Goal: Task Accomplishment & Management: Complete application form

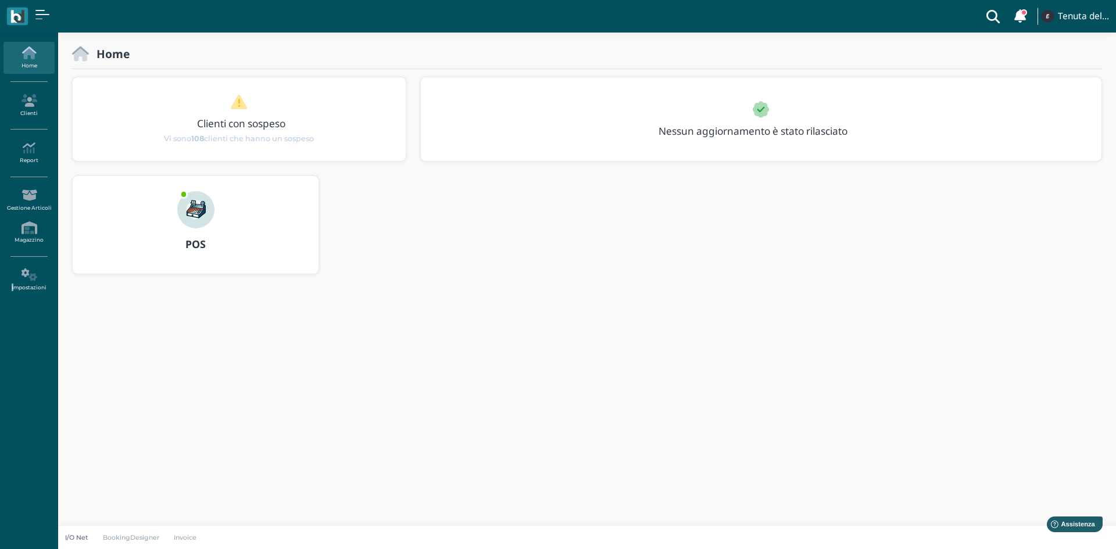
drag, startPoint x: 0, startPoint y: 369, endPoint x: 975, endPoint y: 273, distance: 979.6
click at [253, 315] on div "Home Clienti Report Report Ordini Report Prelievi Report Doc. Fiscali Report Tr…" at bounding box center [558, 176] width 1116 height 286
click at [605, 454] on body "Clienti con sospeso Vi sono 108 clienti che hanno un sospeso Tenuta del Barco M…" at bounding box center [558, 274] width 1116 height 549
click at [30, 103] on icon at bounding box center [28, 100] width 51 height 13
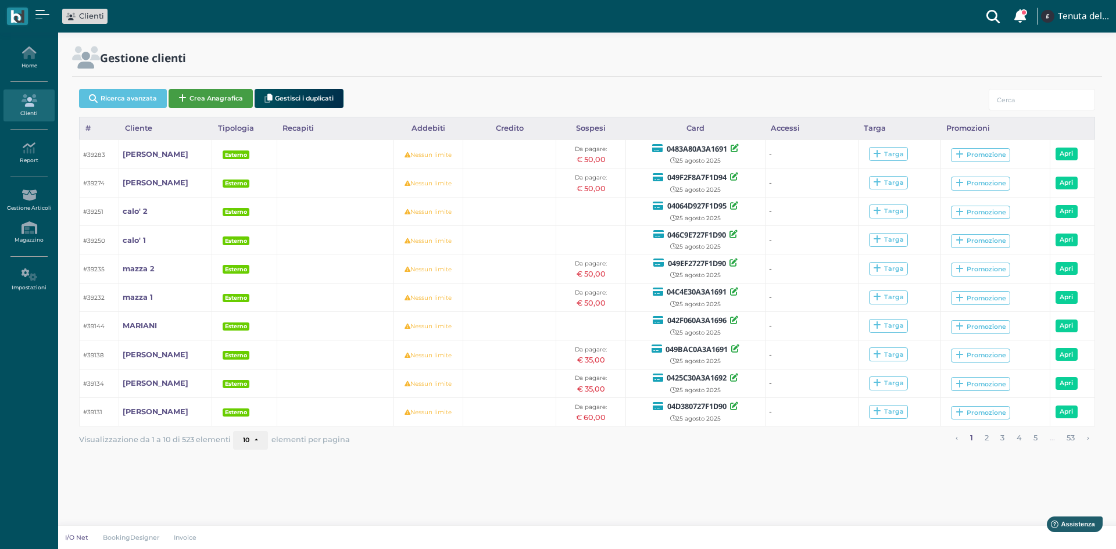
click at [195, 99] on button "Crea Anagrafica" at bounding box center [210, 98] width 84 height 19
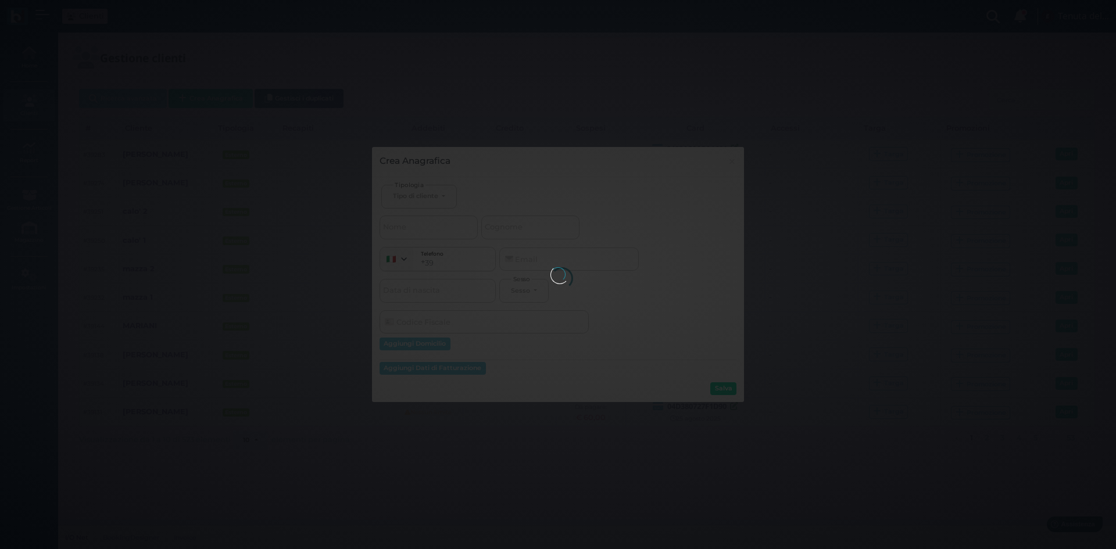
select select
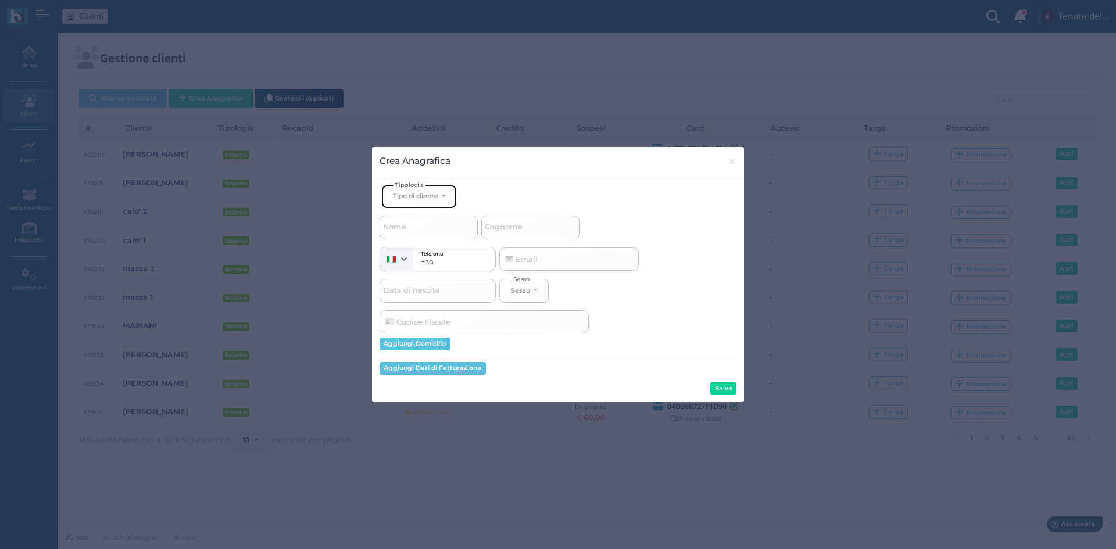
click at [443, 198] on button "Tipo di cliente" at bounding box center [419, 197] width 76 height 24
click at [422, 235] on link "Esterno" at bounding box center [438, 234] width 113 height 13
select select "[object Object]"
select select
click at [491, 219] on label "Cognome" at bounding box center [530, 227] width 98 height 23
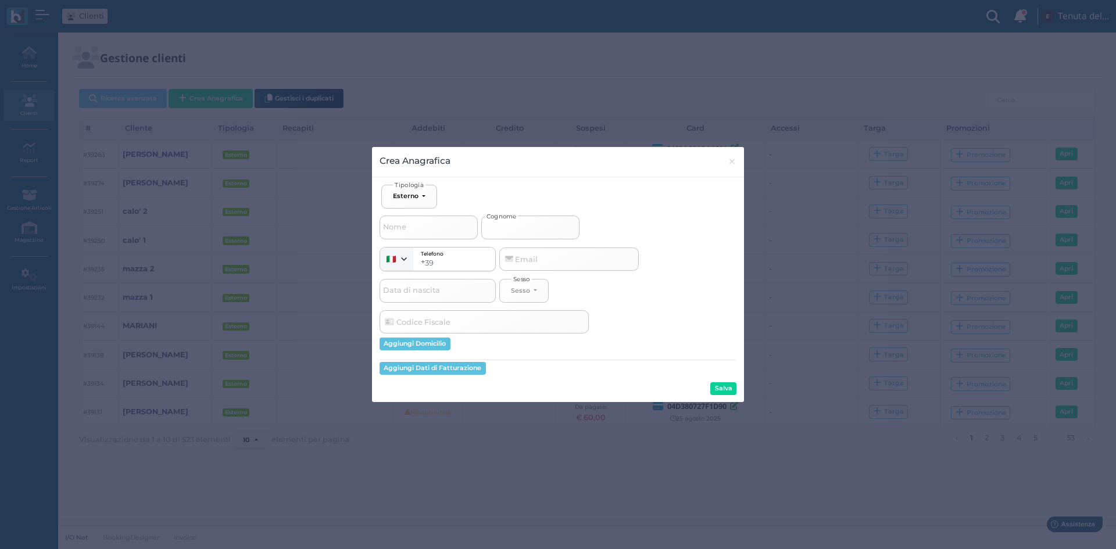
click at [491, 219] on input "Cognome" at bounding box center [530, 227] width 98 height 23
type input "b"
select select
type input "bo"
select select
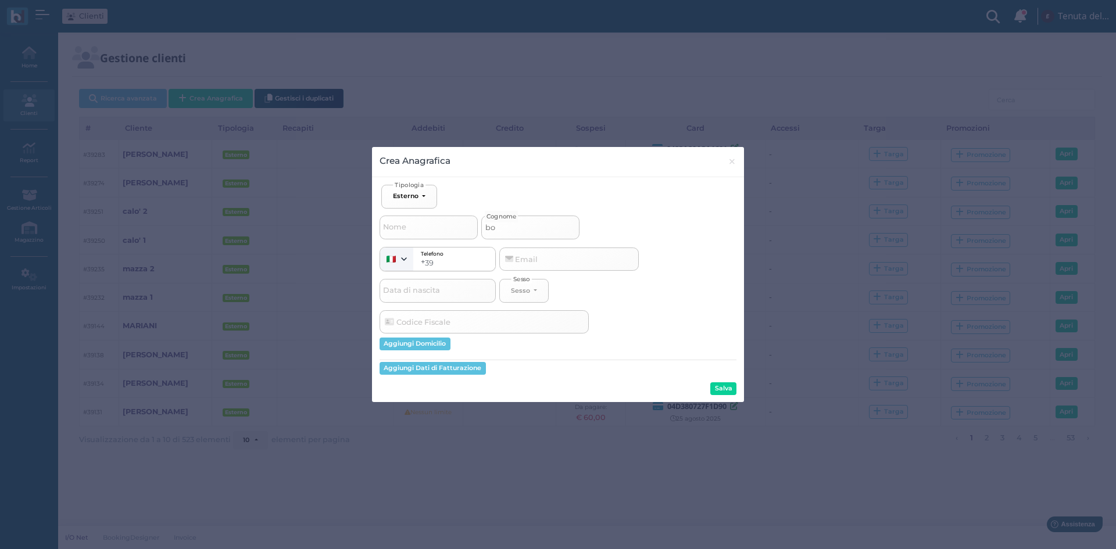
type input "boc"
select select
type input "bocc"
select select
type input "boccu"
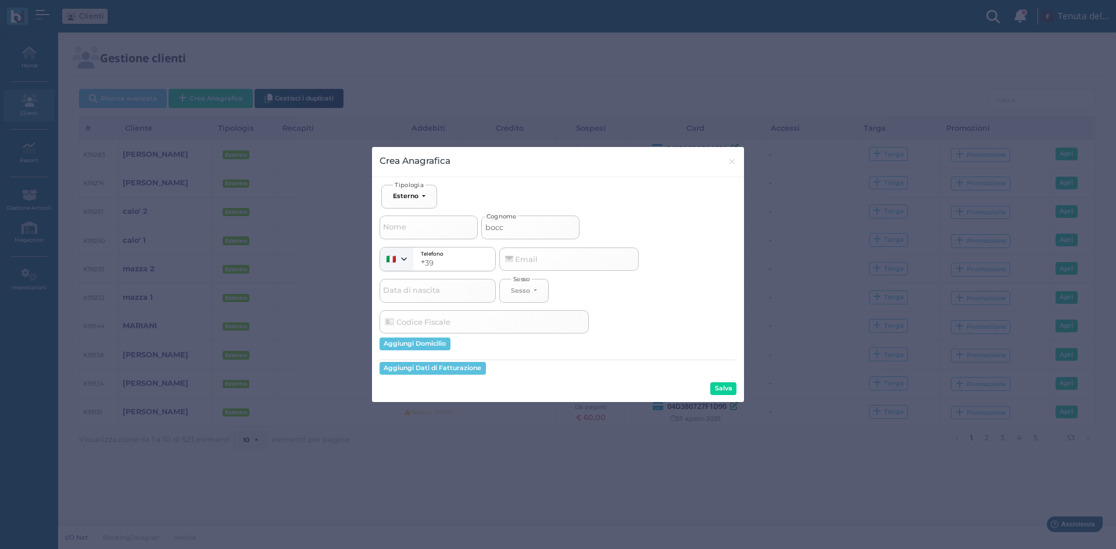
select select
type input "boccun"
select select
type input "boccuni"
select select
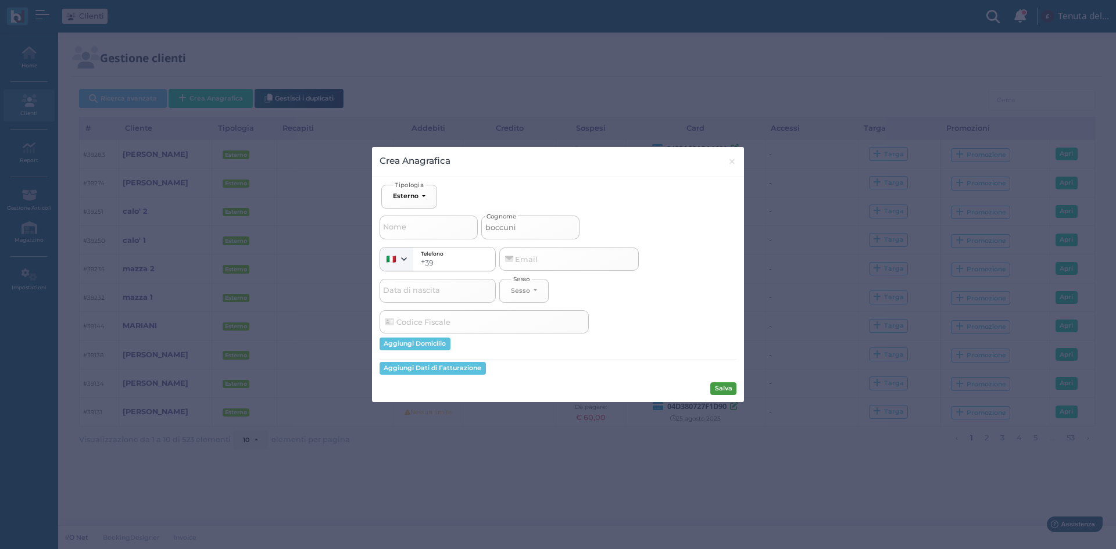
type input "boccuni"
click at [727, 387] on button "Salva" at bounding box center [723, 388] width 26 height 13
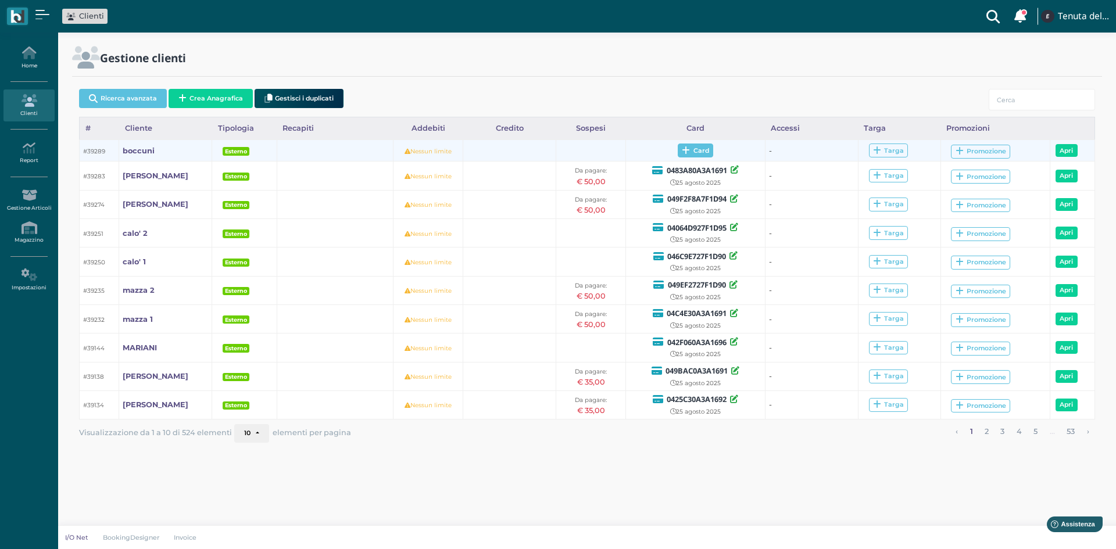
click at [704, 152] on span "Card" at bounding box center [694, 151] width 35 height 14
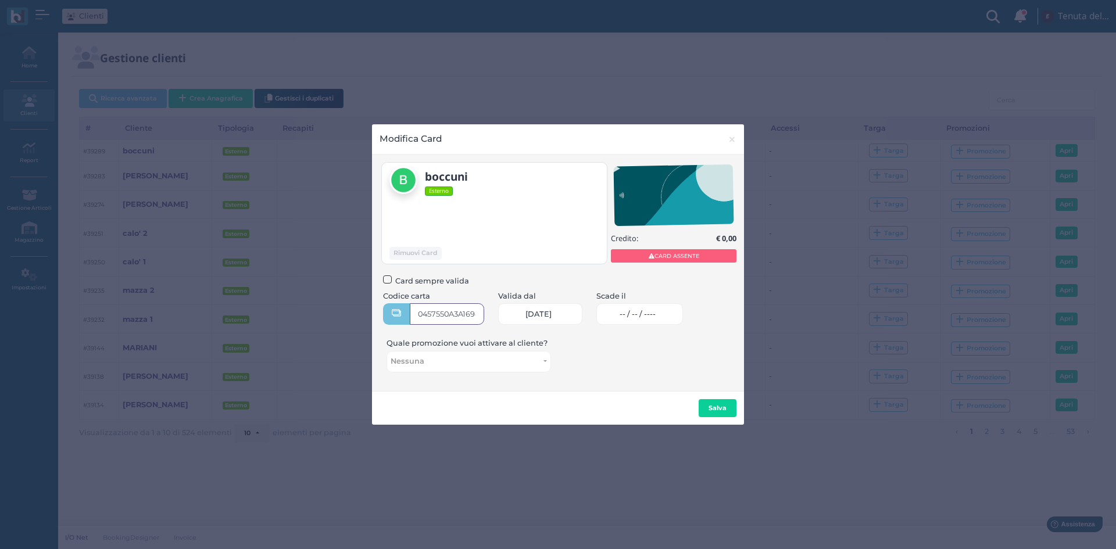
type input "0457550A3A1694"
click at [648, 313] on span "-- / -- / ----" at bounding box center [637, 314] width 36 height 9
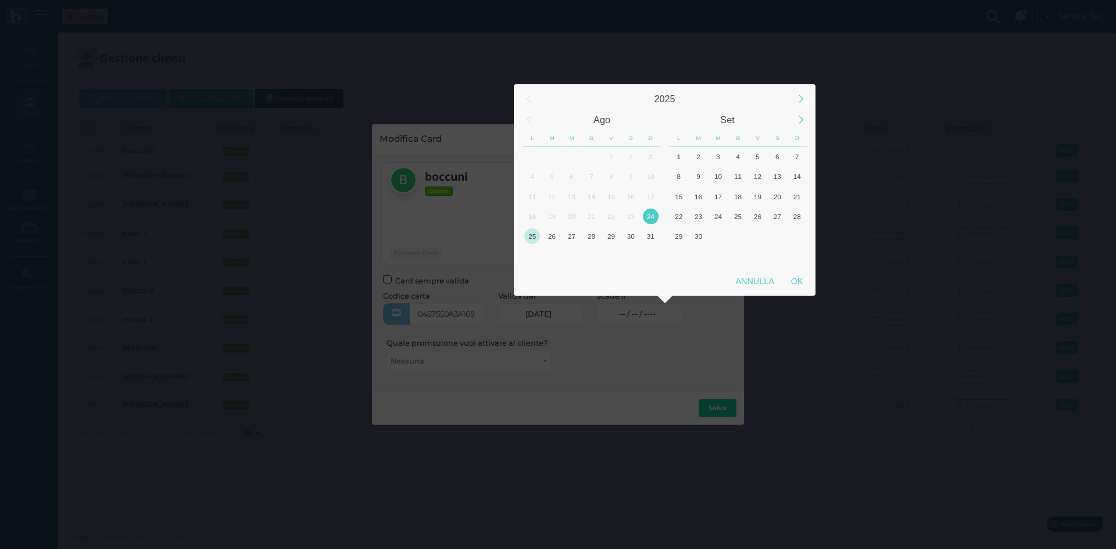
click at [530, 236] on div "25" at bounding box center [532, 236] width 16 height 16
click at [796, 272] on div "OK" at bounding box center [796, 281] width 29 height 21
type input "25/08/2025"
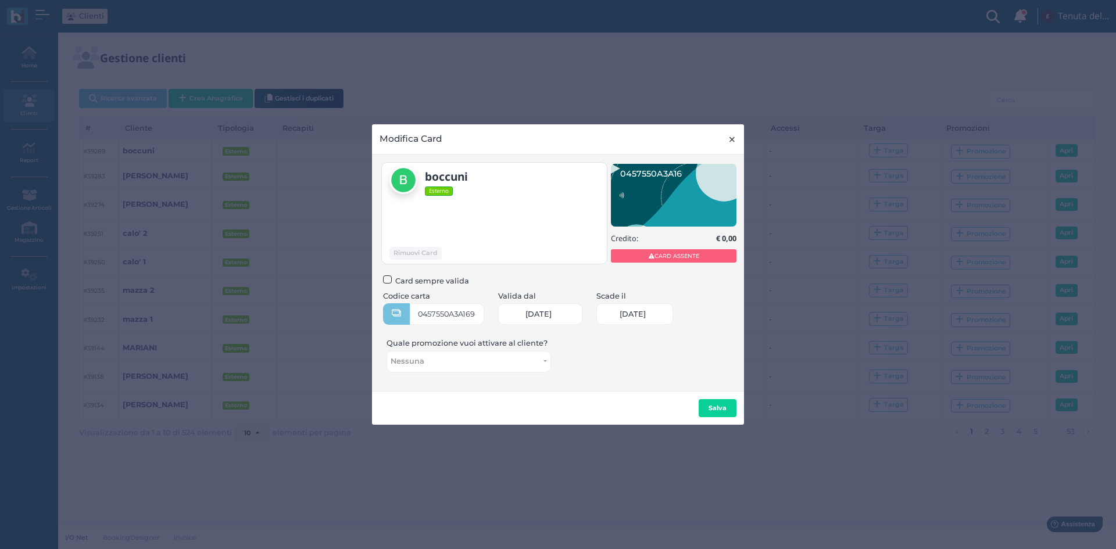
drag, startPoint x: 735, startPoint y: 134, endPoint x: 730, endPoint y: 148, distance: 14.3
click at [735, 136] on span "×" at bounding box center [731, 139] width 9 height 15
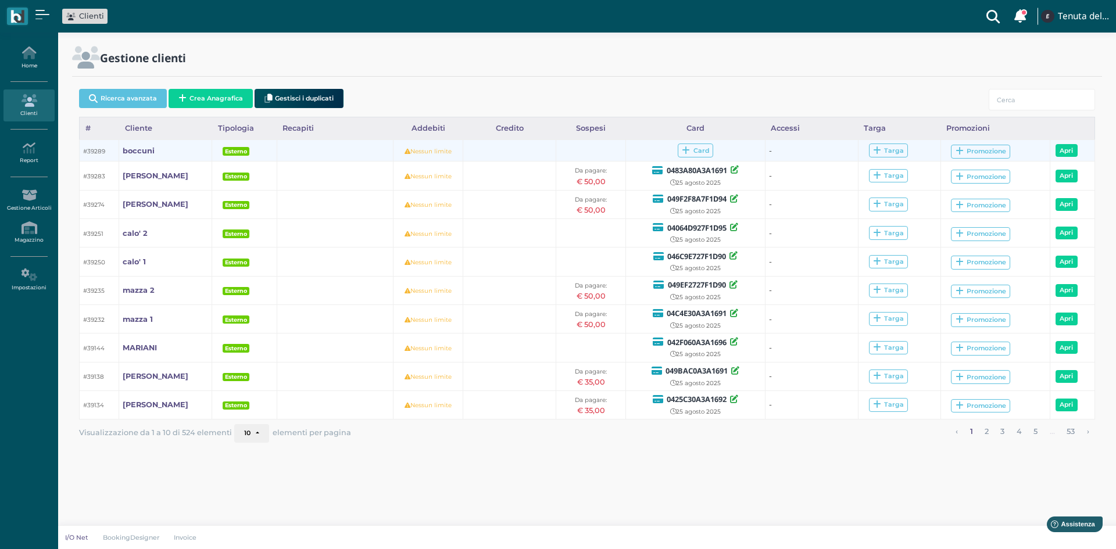
drag, startPoint x: 270, startPoint y: 212, endPoint x: 155, endPoint y: 156, distance: 128.6
click at [146, 153] on b "boccuni" at bounding box center [139, 150] width 32 height 9
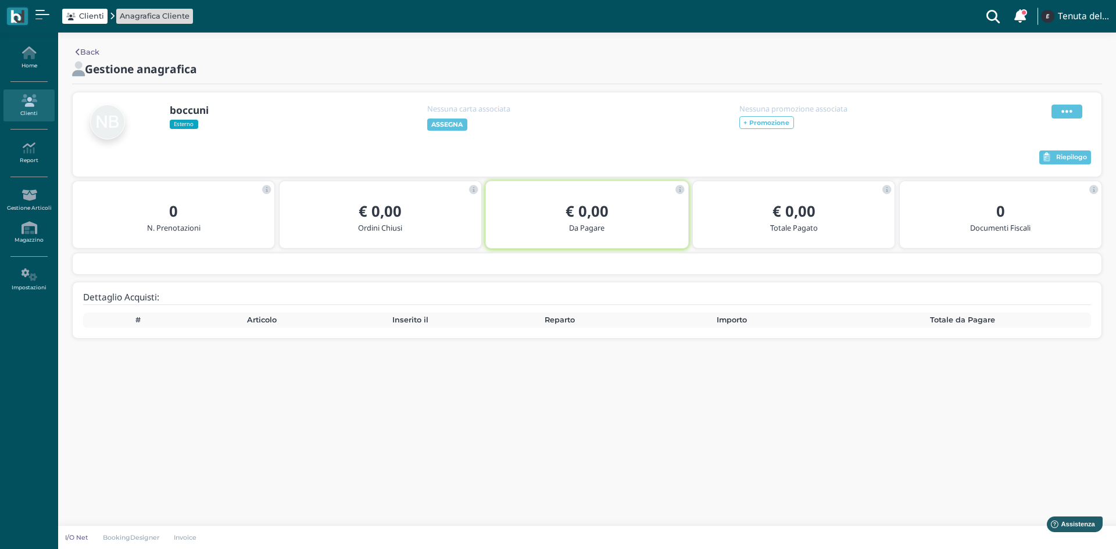
click at [1078, 114] on span at bounding box center [1066, 112] width 31 height 14
click at [1023, 125] on span "Modifica" at bounding box center [1031, 125] width 33 height 11
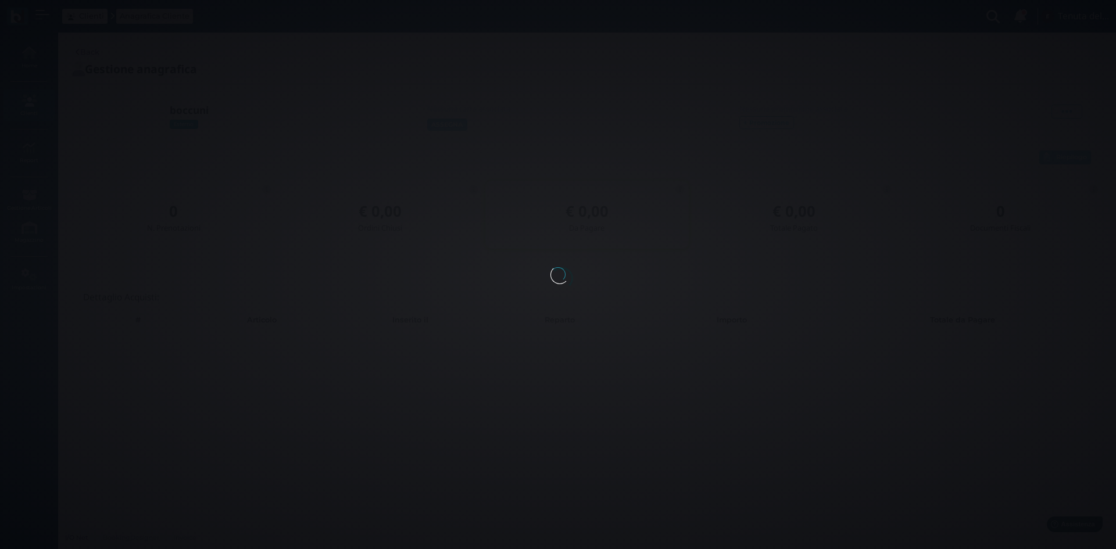
select select
type input "boccuni"
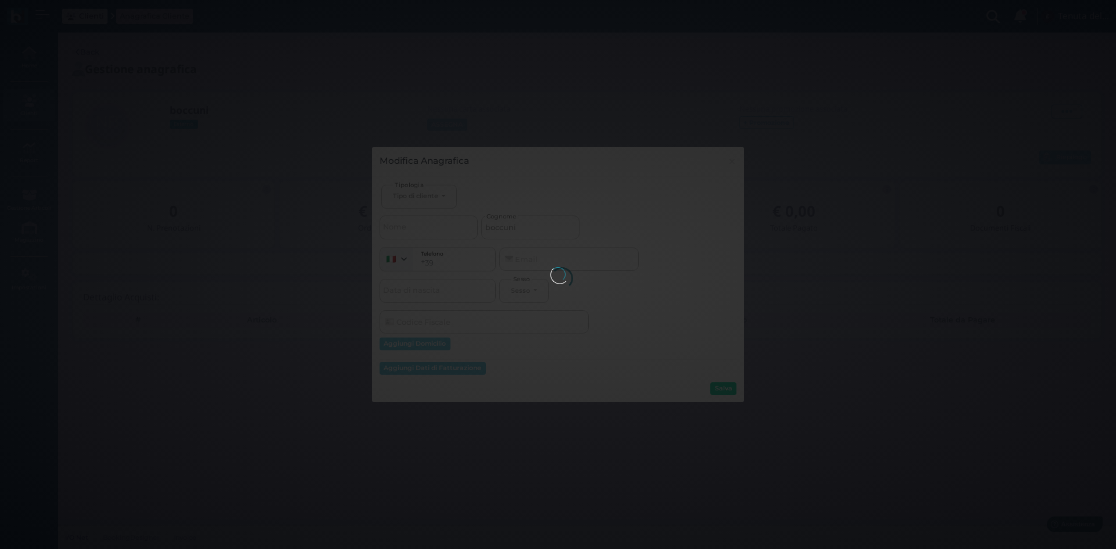
select select
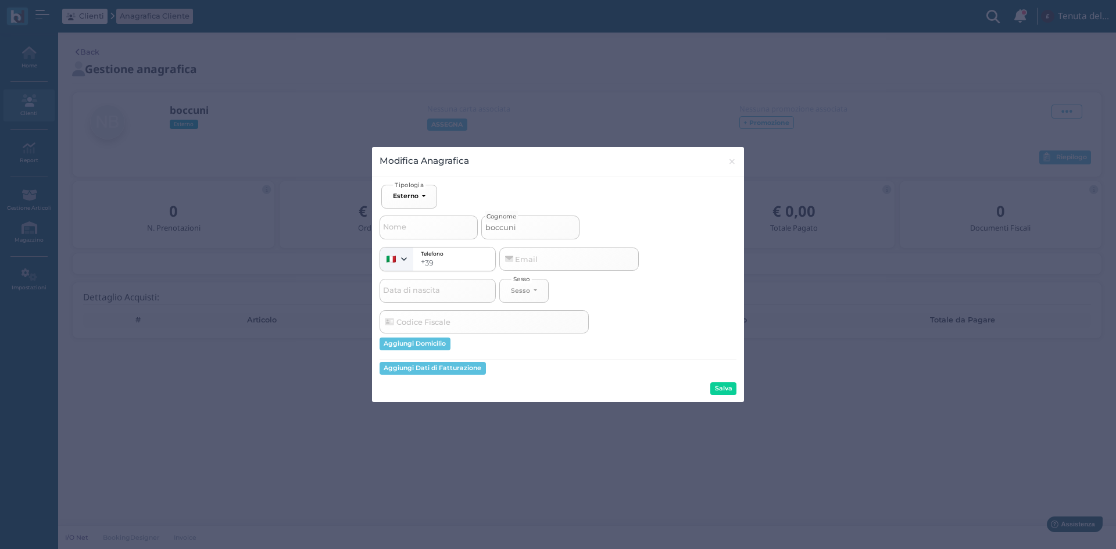
click at [538, 226] on input "boccuni" at bounding box center [530, 227] width 98 height 23
type input "boccuni"
select select
type input "boccuni r"
select select
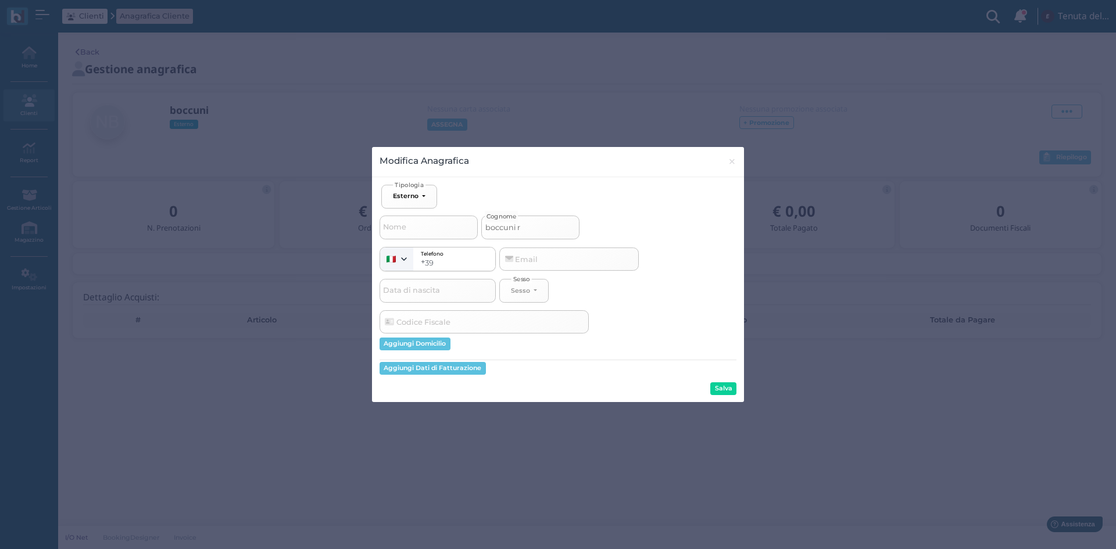
type input "boccuni ri"
select select
type input "boccuni rif"
select select
type input "boccuni rif."
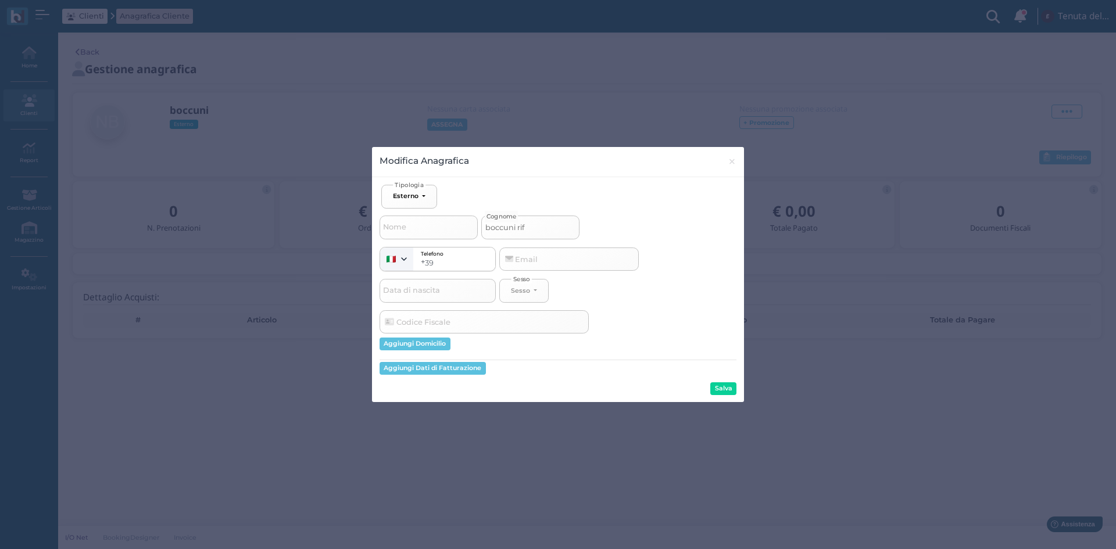
select select
type input "boccuni rif."
select select
type input "boccuni rif. m"
select select
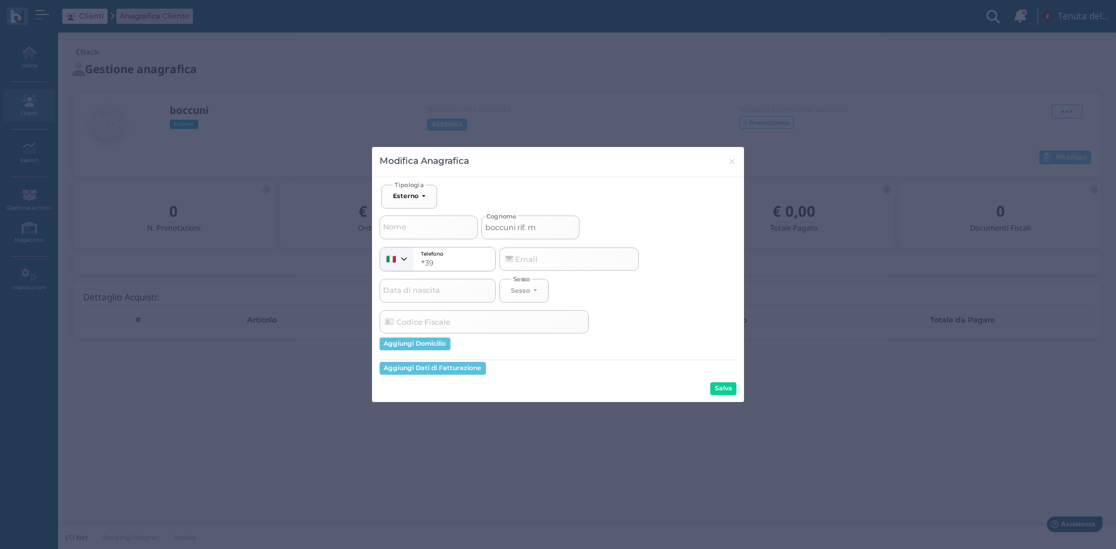
type input "boccuni rif. ma"
select select
type input "boccuni rif. mar"
select select
type input "boccuni rif. mari"
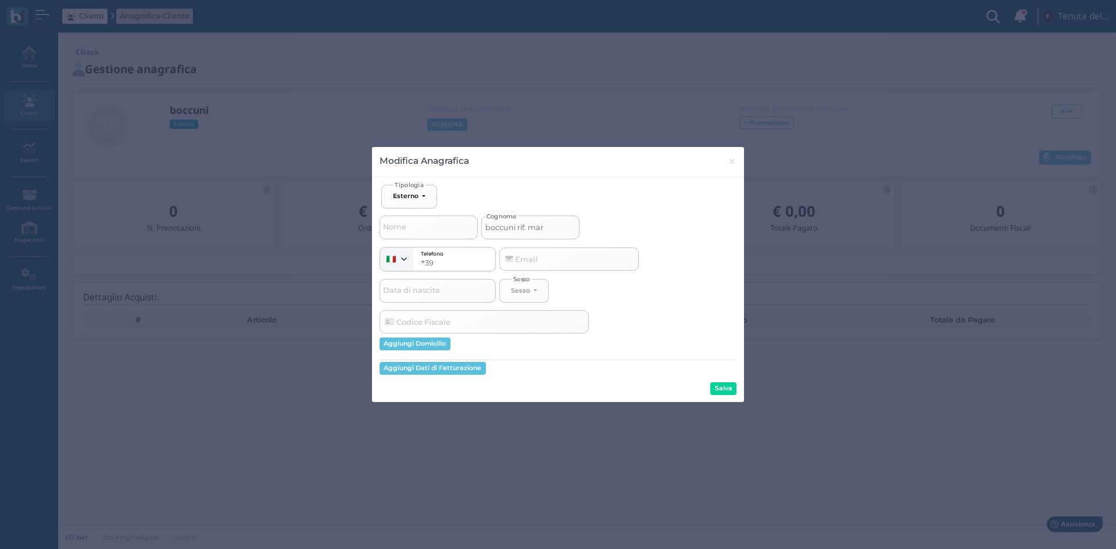
select select
type input "boccuni rif. maria"
select select
type input "boccuni rif. marian"
select select
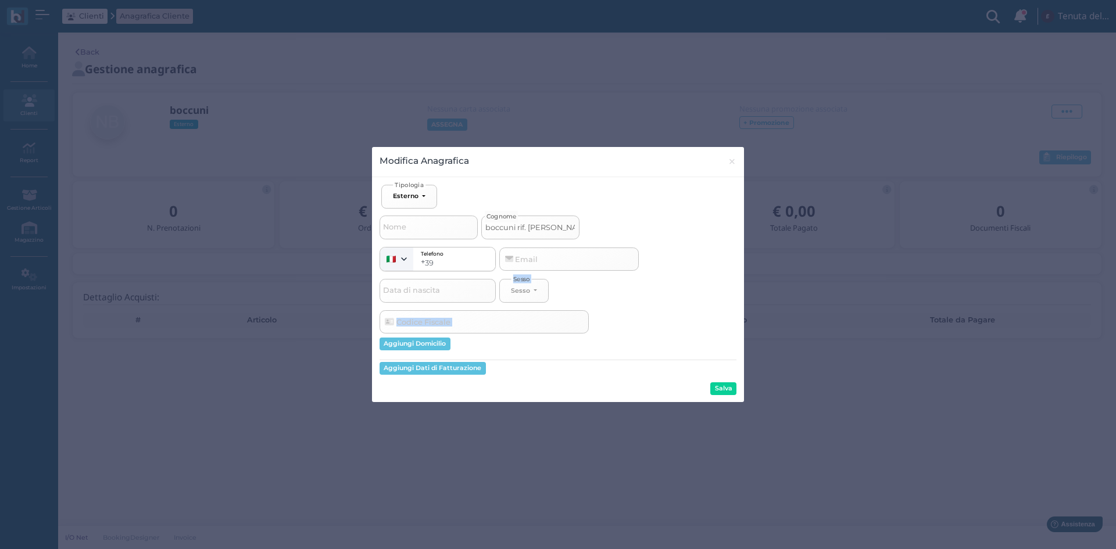
drag, startPoint x: 581, startPoint y: 285, endPoint x: 714, endPoint y: 372, distance: 159.4
click at [700, 366] on div "Ospite Esterno Hotel Dipendente Standard Dipendente Junior Proprietario Esterno…" at bounding box center [557, 290] width 357 height 210
click at [568, 228] on input "boccuni rif. marian" at bounding box center [530, 227] width 98 height 23
type input "boccuni rif. mariani"
select select
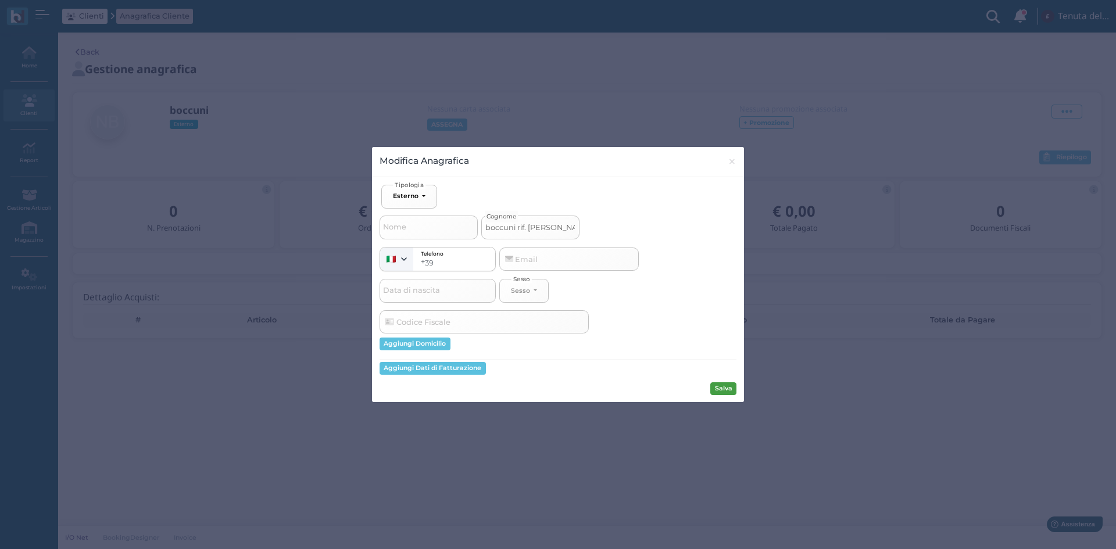
type input "boccuni rif. mariani"
click at [730, 383] on button "Salva" at bounding box center [723, 388] width 26 height 13
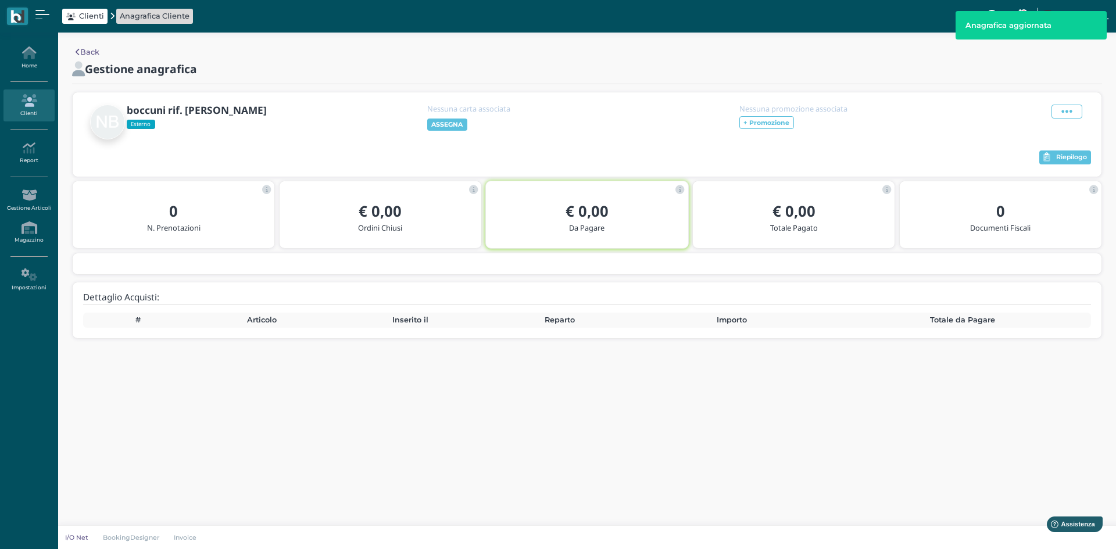
click at [39, 107] on link "Clienti" at bounding box center [28, 105] width 51 height 32
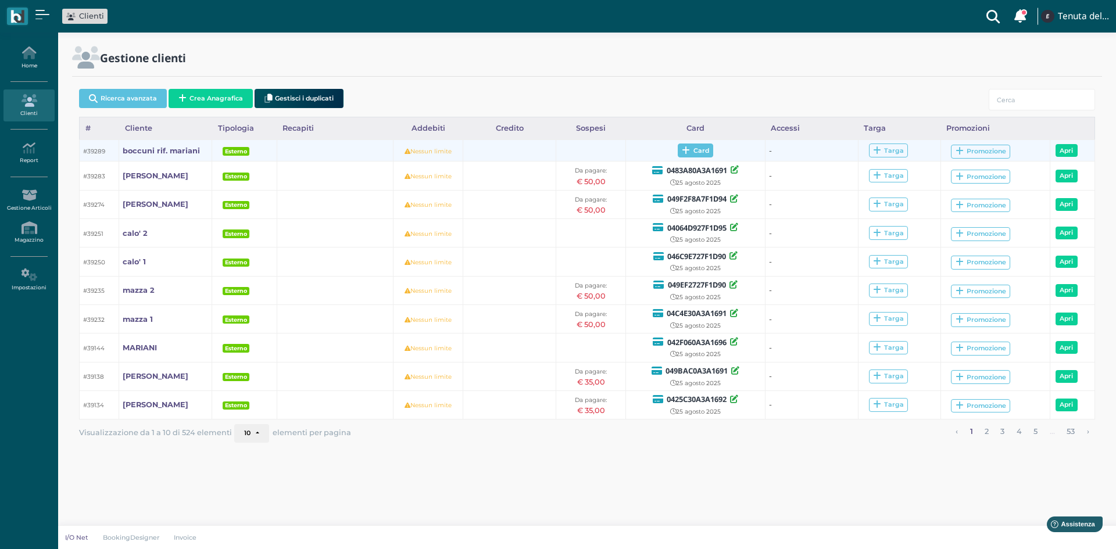
click at [695, 147] on span "Card" at bounding box center [694, 151] width 35 height 14
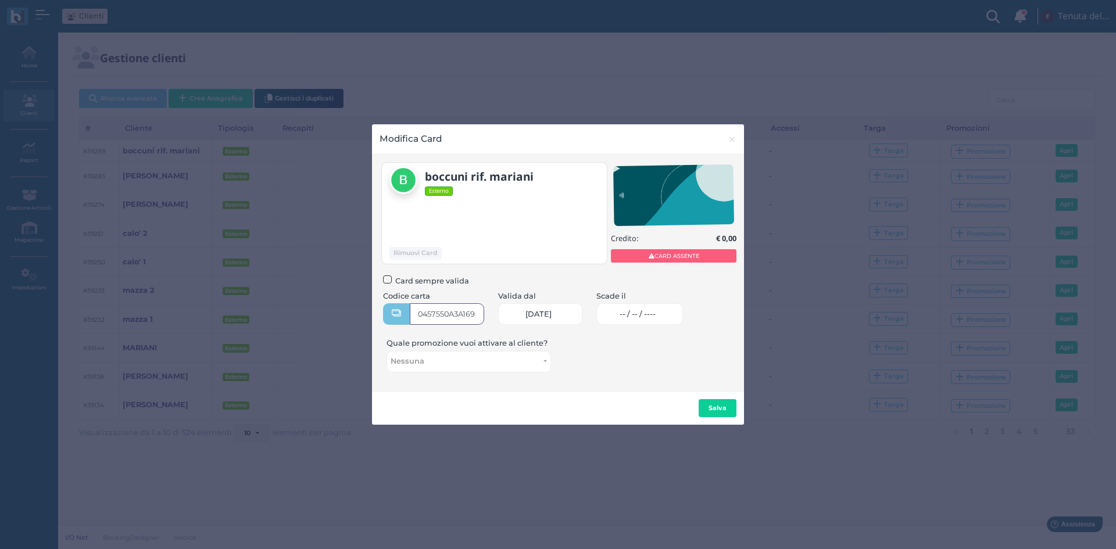
type input "0457550A3A1694"
click at [640, 318] on span "-- / -- / ----" at bounding box center [637, 314] width 36 height 9
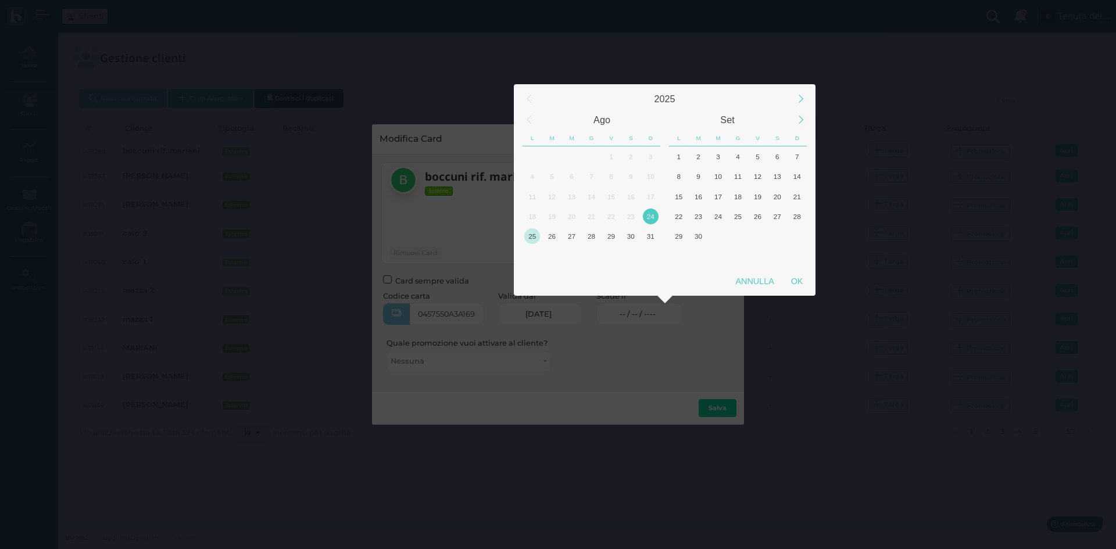
click at [529, 237] on div "25" at bounding box center [532, 236] width 16 height 16
click at [799, 278] on div "OK" at bounding box center [796, 281] width 29 height 21
type input "25/08/2025"
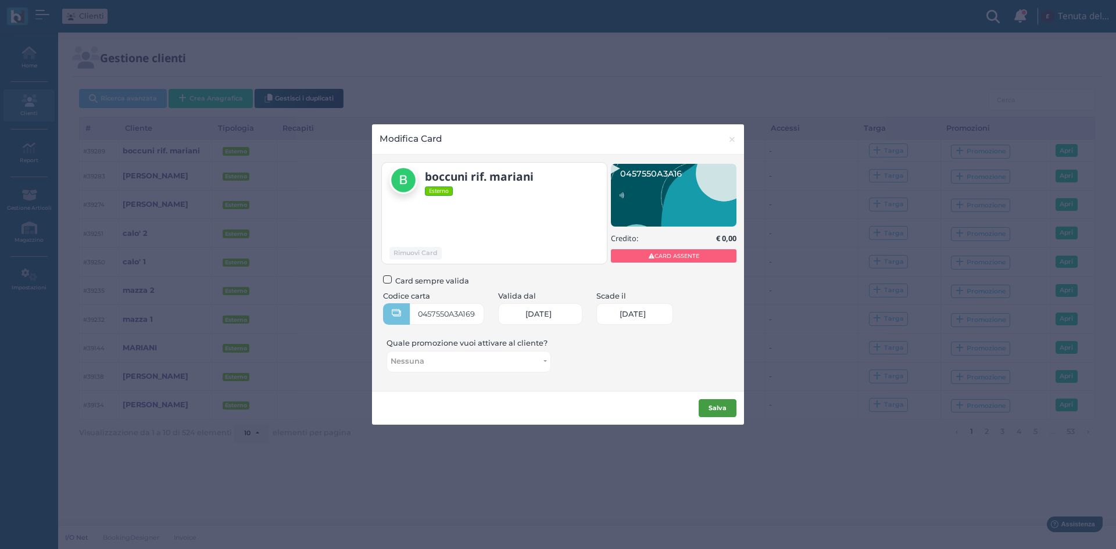
click at [713, 406] on b "Salva" at bounding box center [717, 408] width 18 height 8
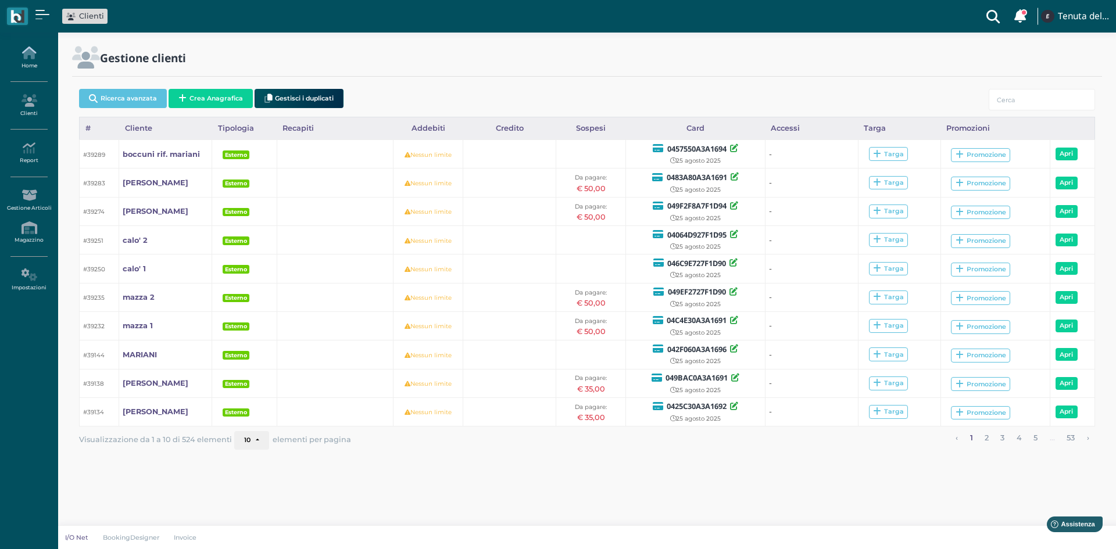
click at [28, 46] on icon at bounding box center [28, 52] width 51 height 13
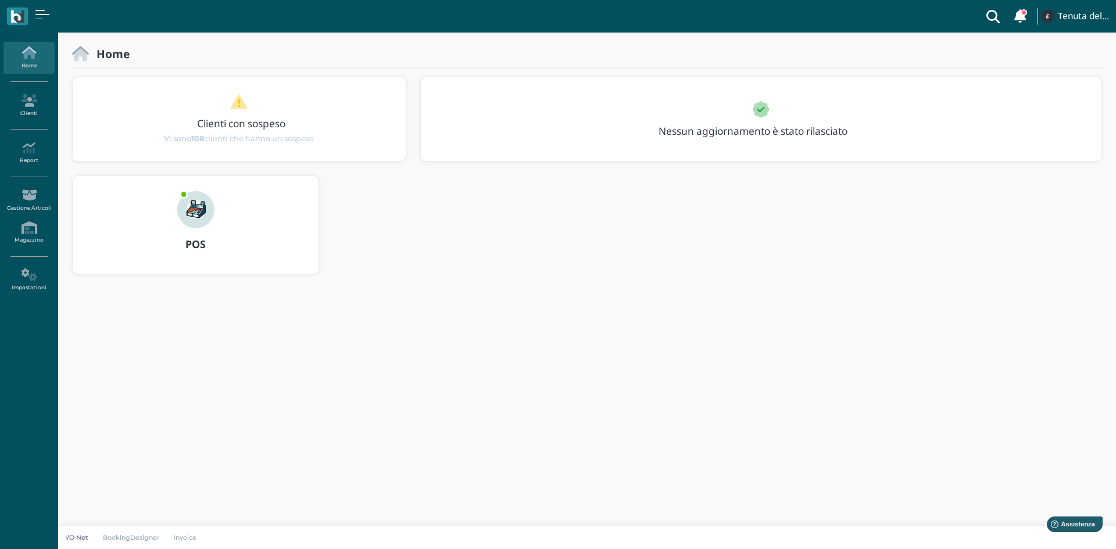
click at [200, 241] on b "POS" at bounding box center [195, 244] width 20 height 14
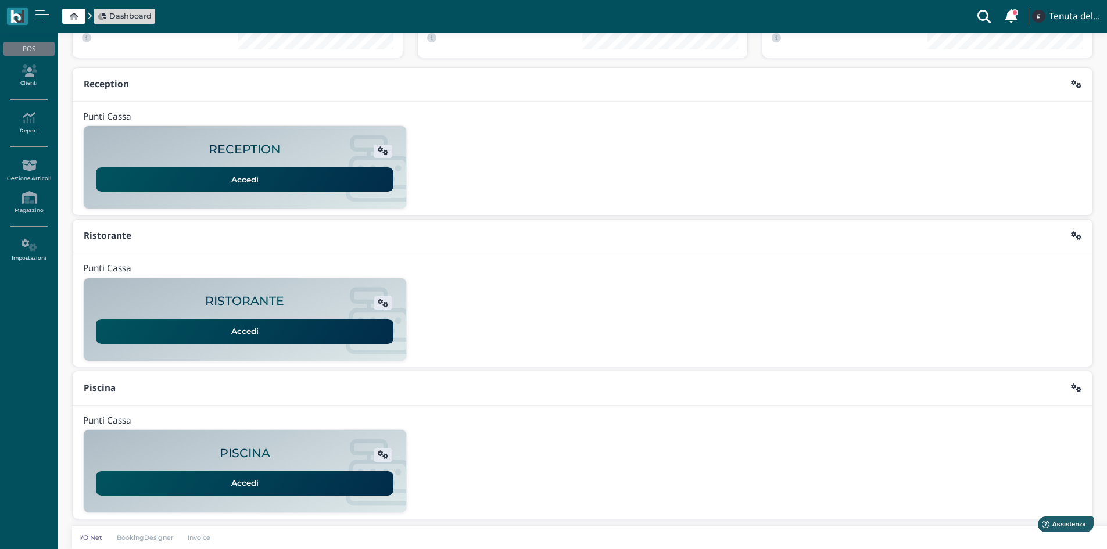
scroll to position [95, 0]
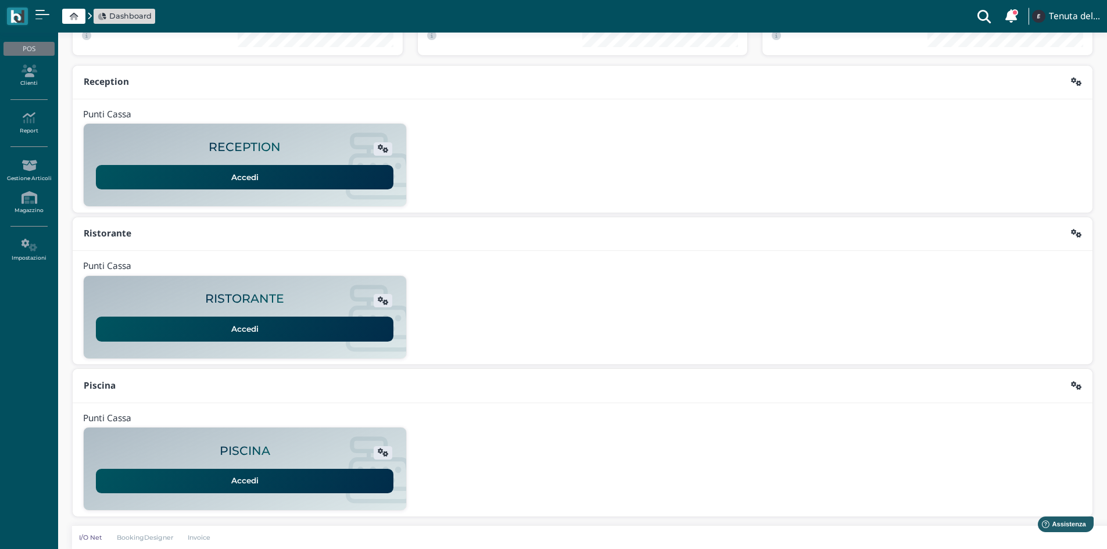
click at [244, 457] on h2 "PISCINA" at bounding box center [245, 450] width 51 height 13
click at [246, 471] on link "Accedi" at bounding box center [244, 481] width 297 height 24
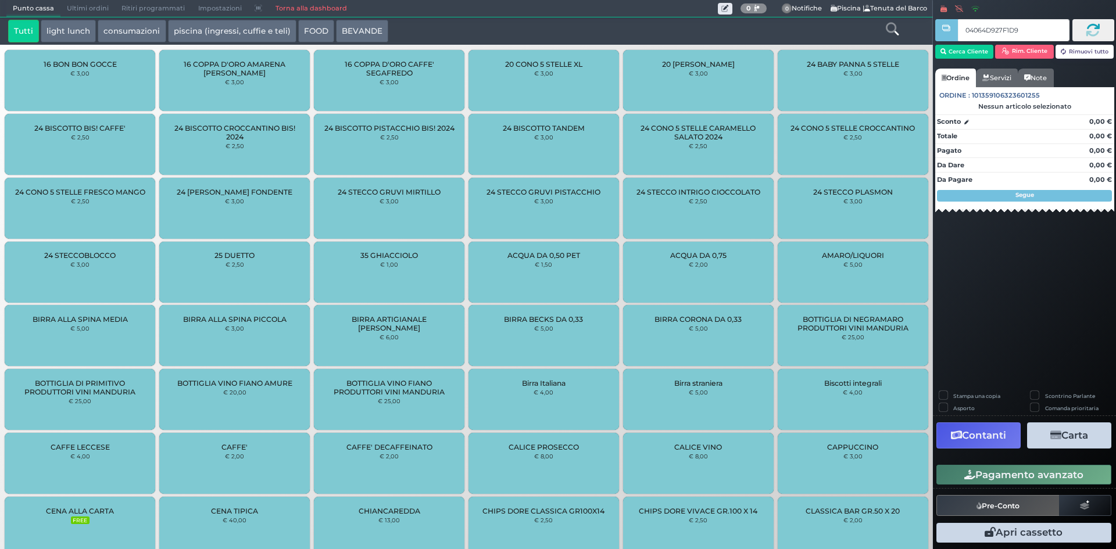
type input "04064D927F1D95"
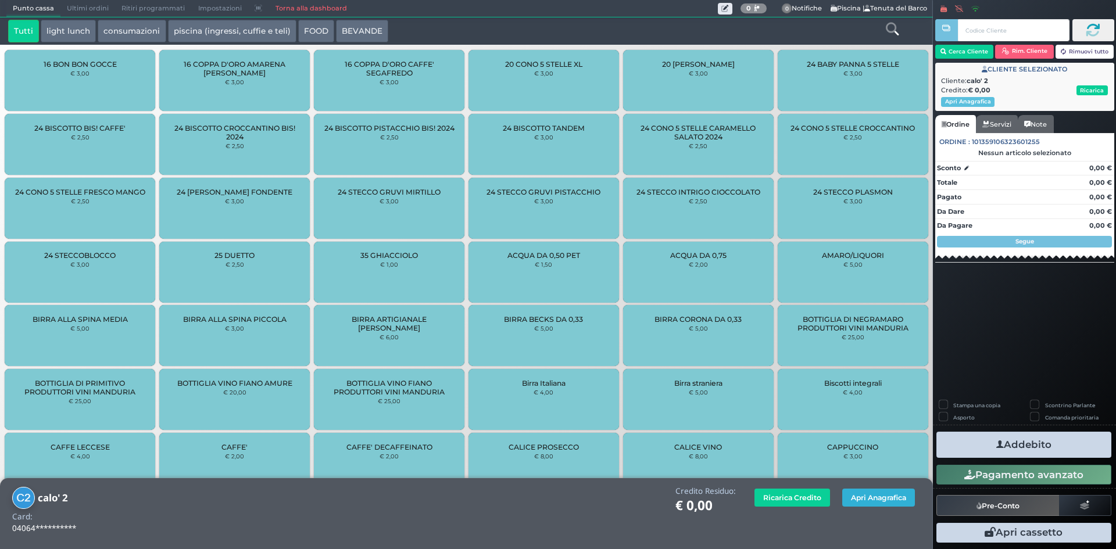
click at [864, 493] on button "Apri Anagrafica" at bounding box center [878, 498] width 73 height 18
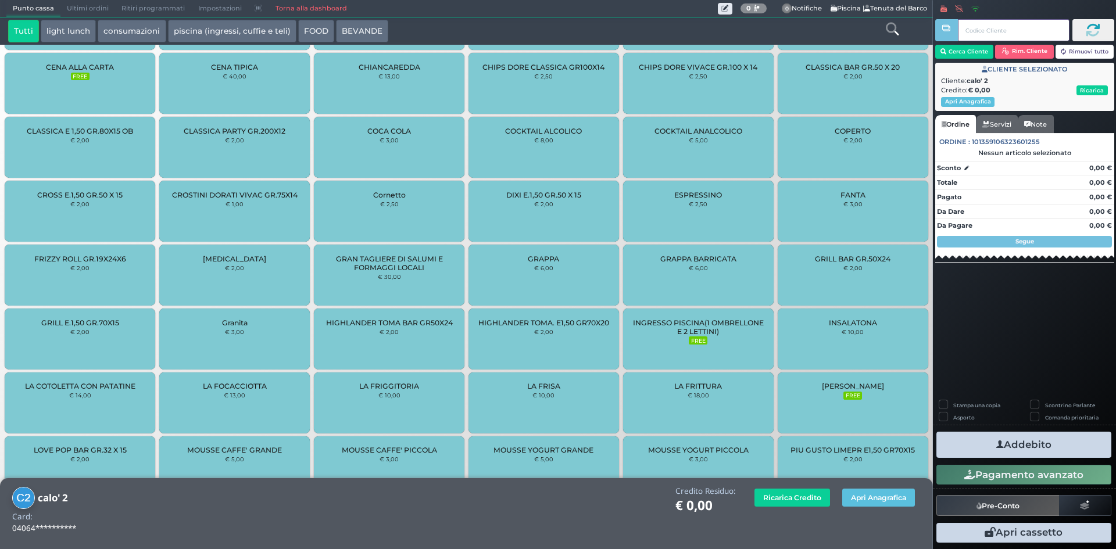
scroll to position [664, 0]
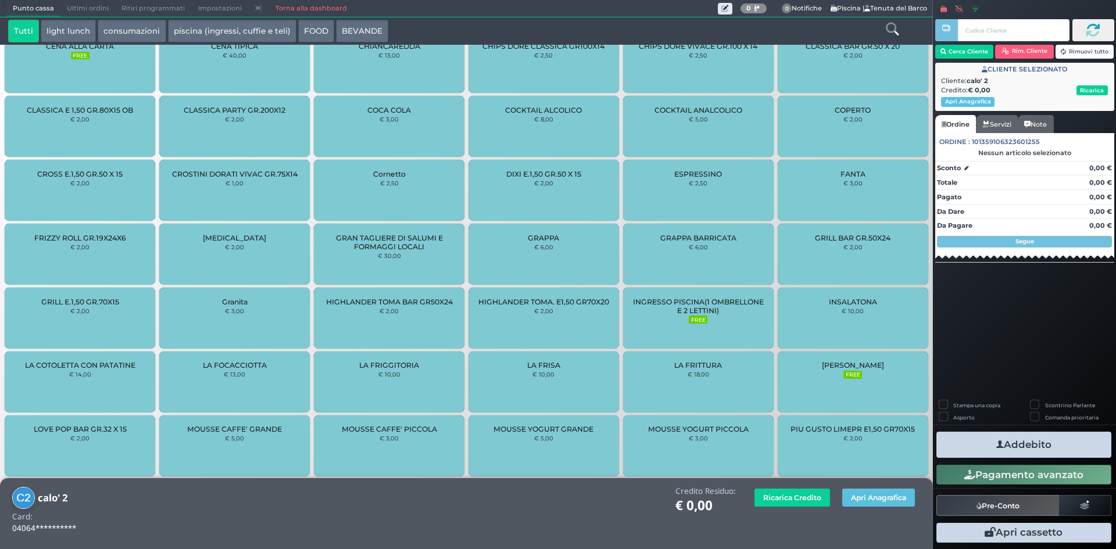
click at [701, 300] on span "INGRESSO PISCINA(1 OMBRELLONE E 2 LETTINI)" at bounding box center [698, 305] width 131 height 17
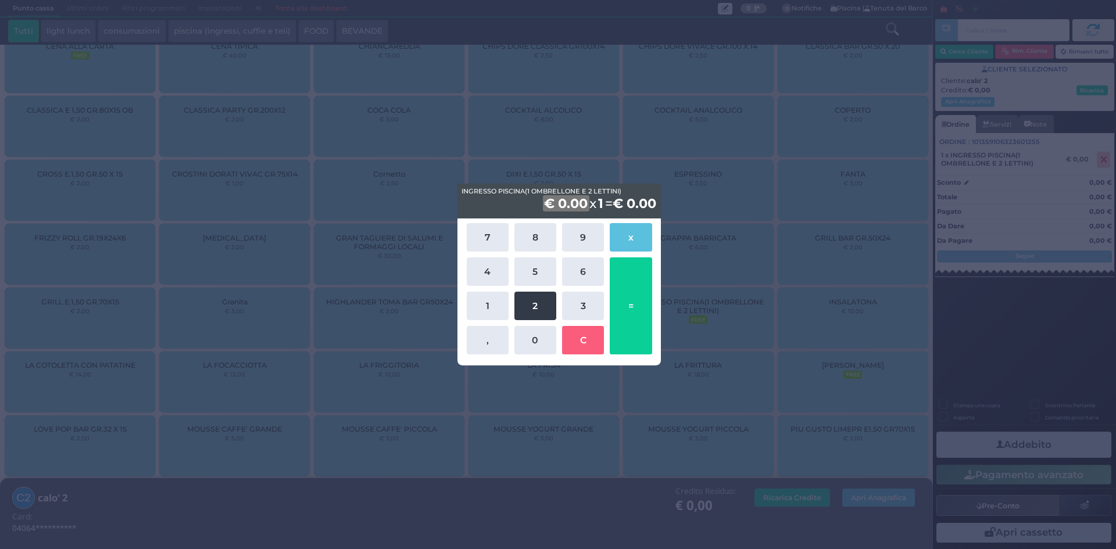
click at [538, 275] on button "5" at bounding box center [535, 271] width 42 height 28
click at [537, 322] on div "7 8 9 x 4 5 6 1 2 3 , 0 C =" at bounding box center [559, 288] width 191 height 137
click at [548, 337] on button "0" at bounding box center [535, 340] width 42 height 28
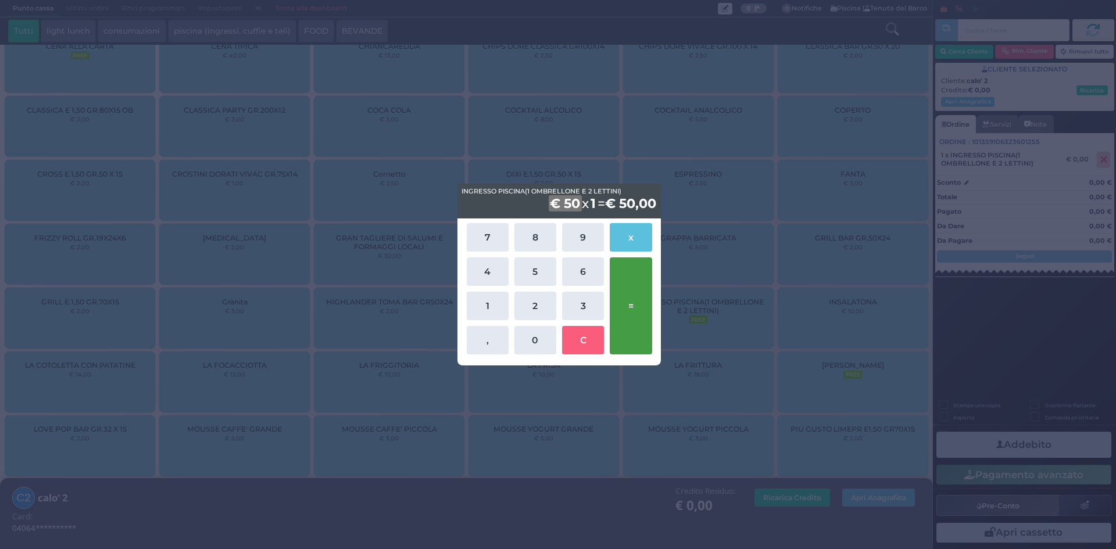
click at [619, 311] on button "=" at bounding box center [630, 305] width 42 height 97
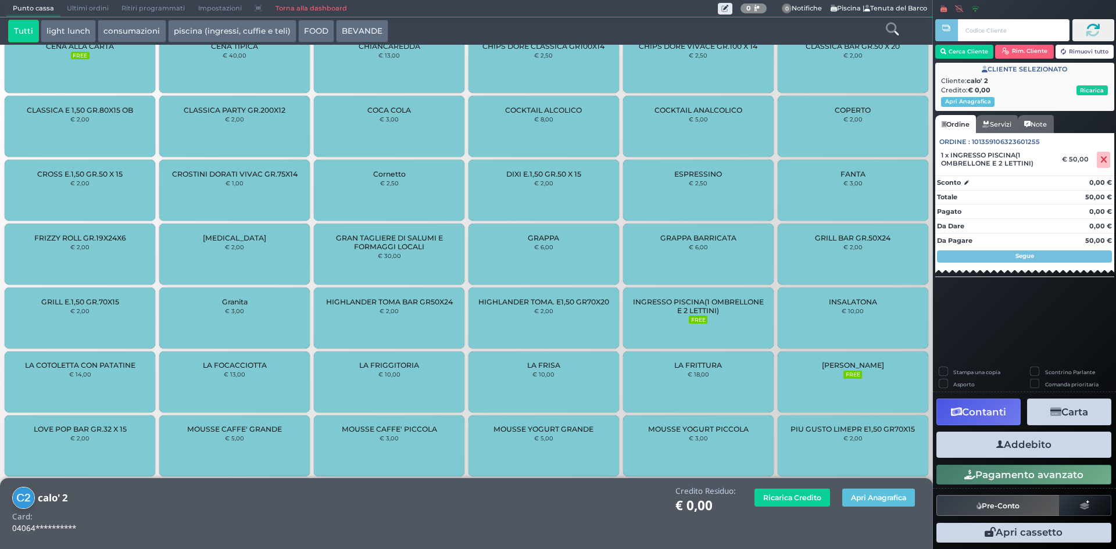
click at [997, 437] on button "Addebito" at bounding box center [1023, 445] width 175 height 26
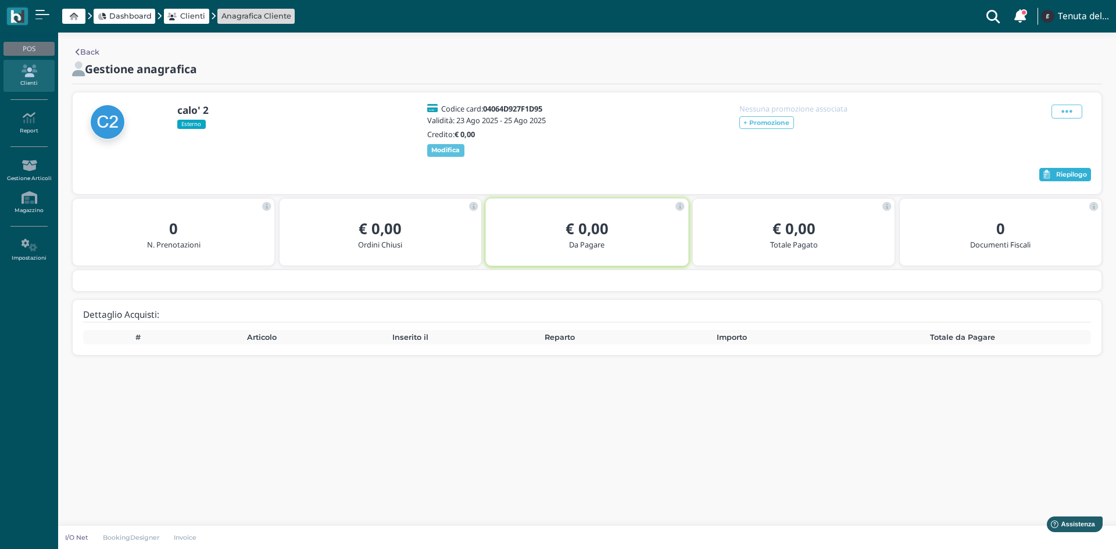
click at [1070, 179] on span "Riepilogo" at bounding box center [1071, 175] width 31 height 8
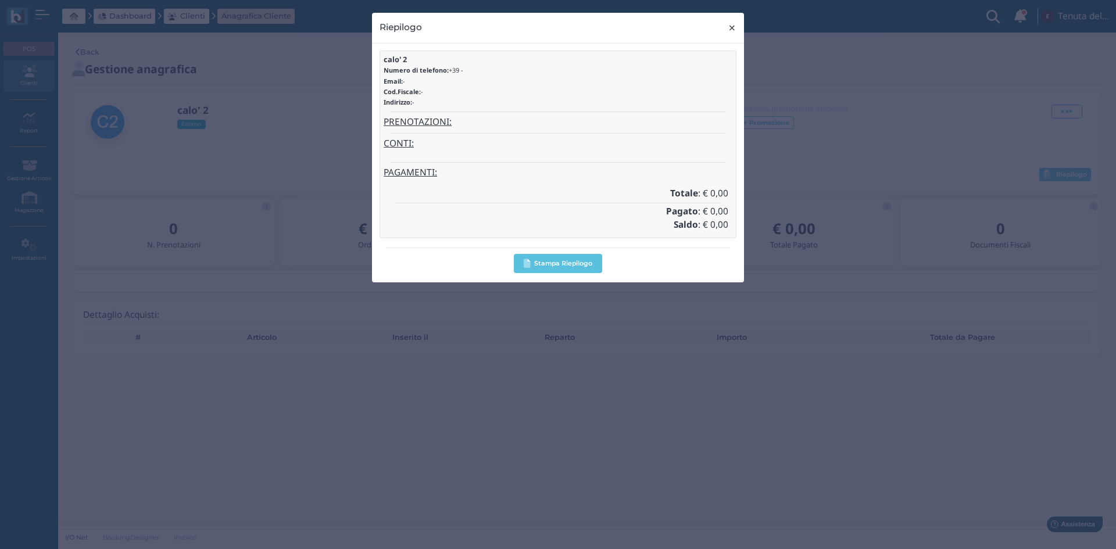
click at [735, 30] on span "×" at bounding box center [731, 27] width 9 height 15
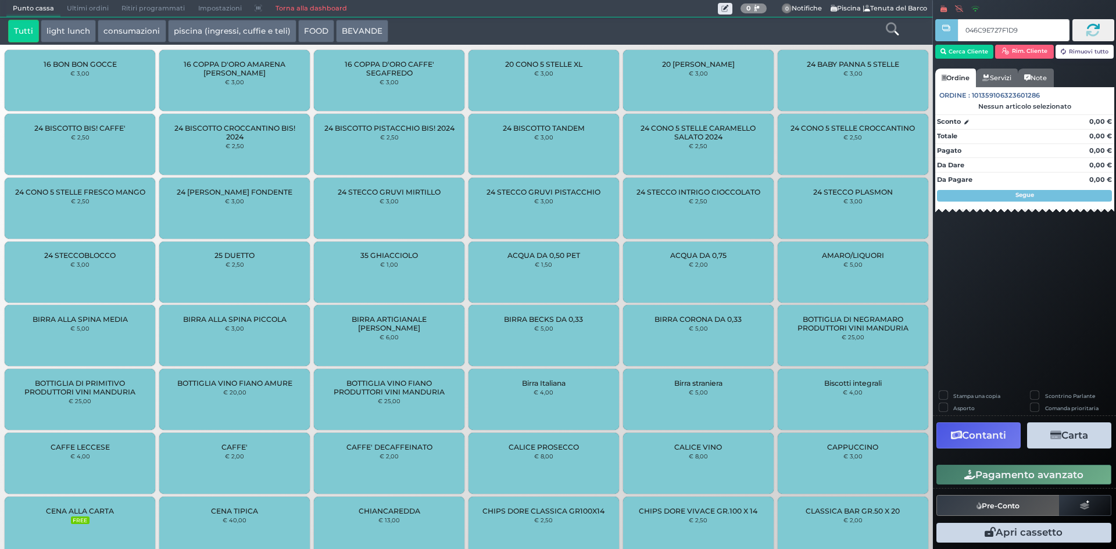
type input "046C9E727F1D90"
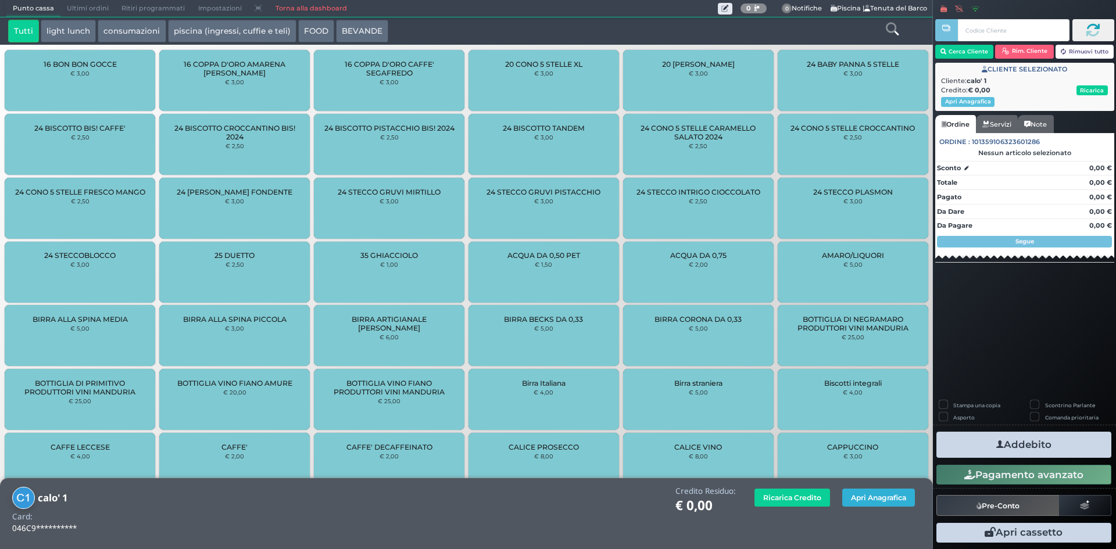
click at [870, 499] on button "Apri Anagrafica" at bounding box center [878, 498] width 73 height 18
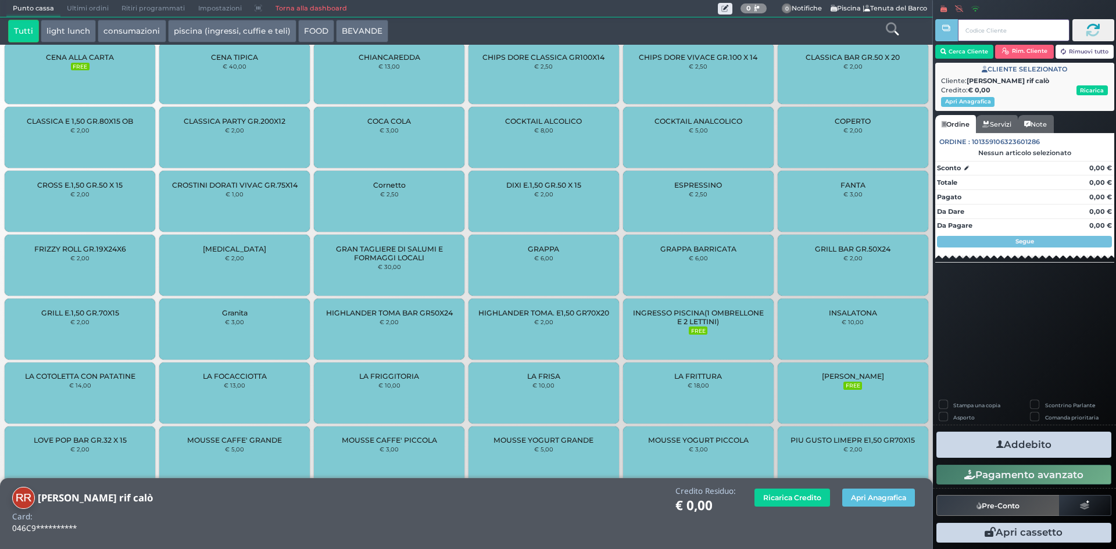
scroll to position [664, 0]
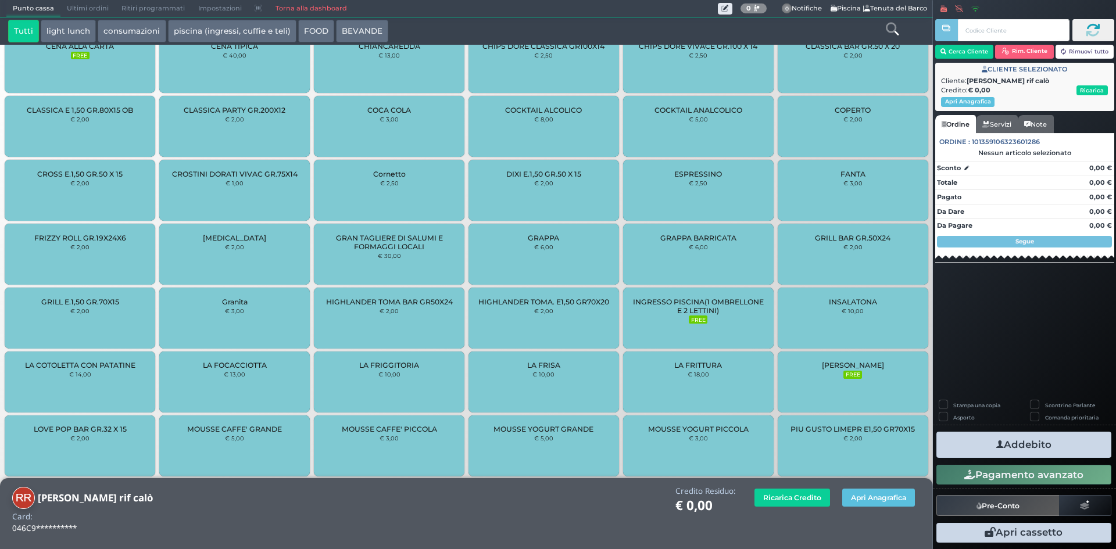
drag, startPoint x: 704, startPoint y: 307, endPoint x: 691, endPoint y: 311, distance: 13.4
click at [704, 306] on span "INGRESSO PISCINA(1 OMBRELLONE E 2 LETTINI)" at bounding box center [698, 305] width 131 height 17
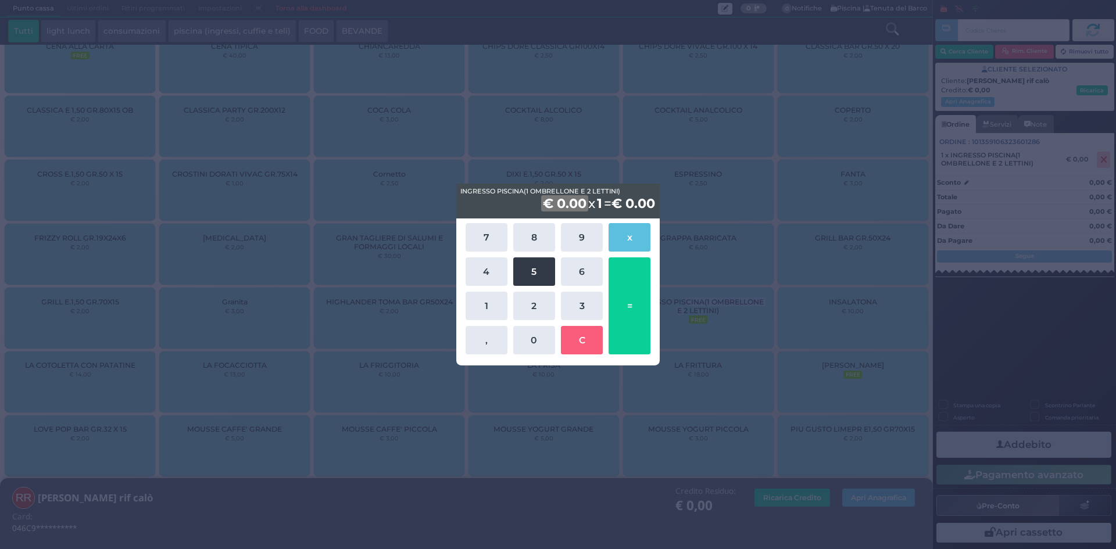
click at [532, 277] on button "5" at bounding box center [534, 271] width 42 height 28
click at [535, 347] on button "0" at bounding box center [534, 340] width 42 height 28
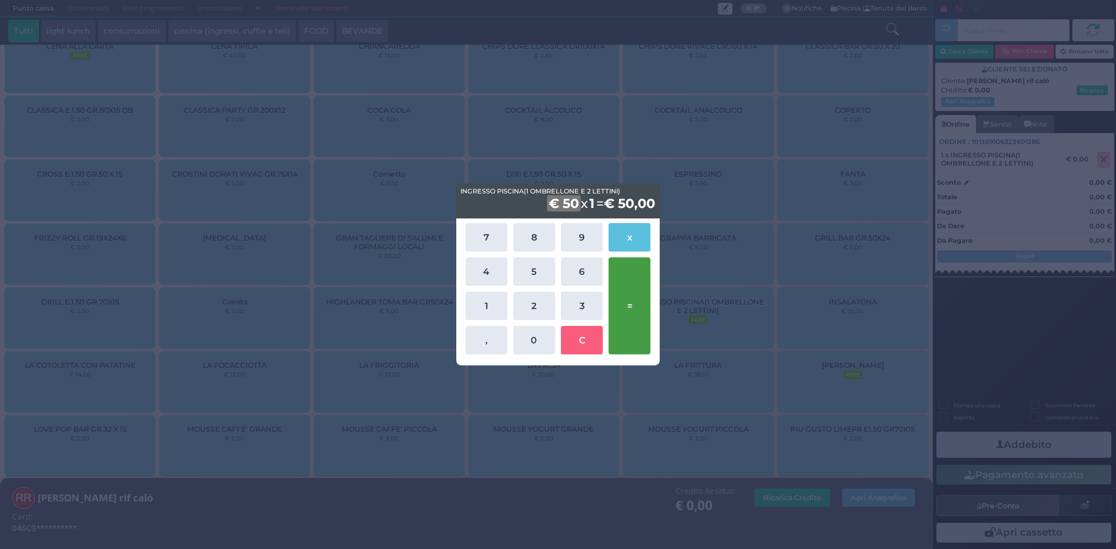
click at [626, 311] on button "=" at bounding box center [629, 305] width 42 height 97
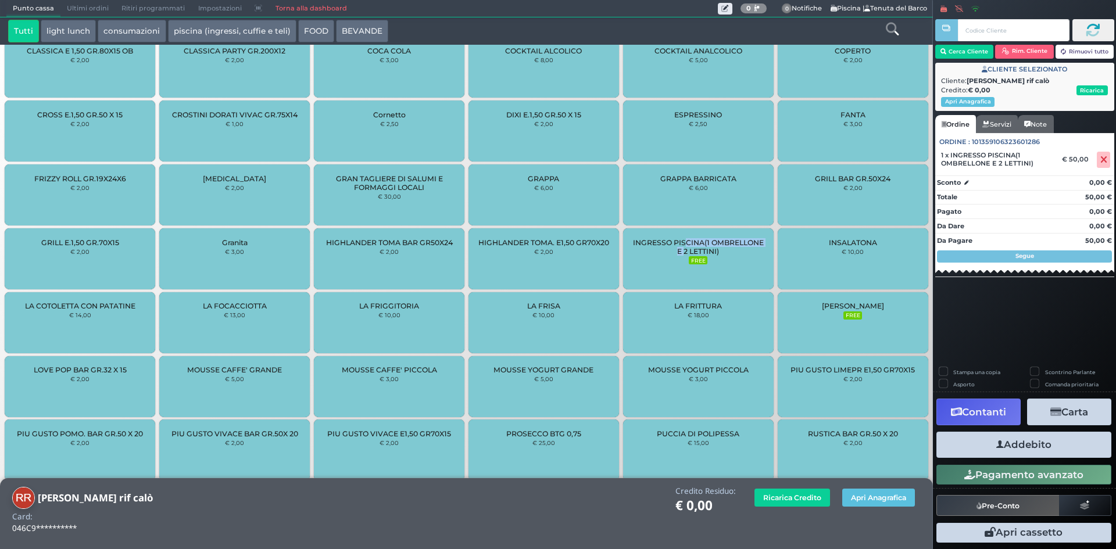
scroll to position [830, 0]
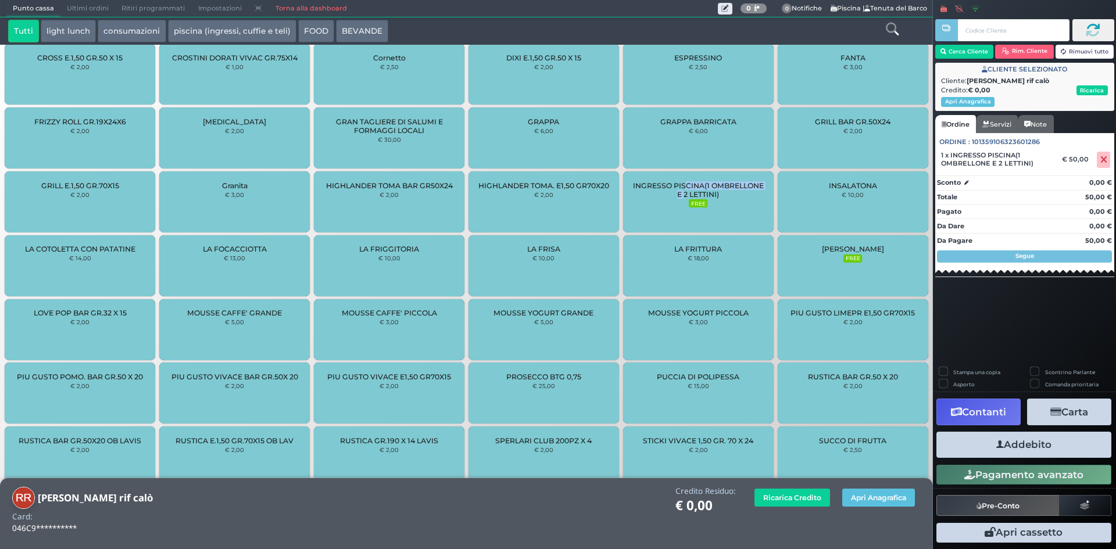
click at [1019, 445] on button "Addebito" at bounding box center [1023, 445] width 175 height 26
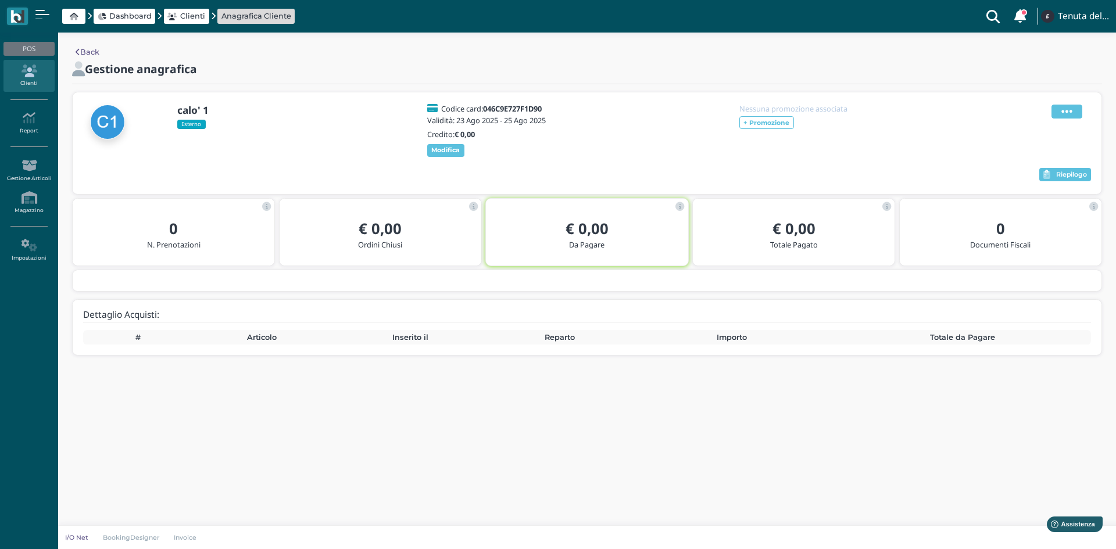
click at [1068, 114] on icon at bounding box center [1066, 111] width 11 height 13
click at [1037, 121] on span "Modifica" at bounding box center [1031, 125] width 33 height 11
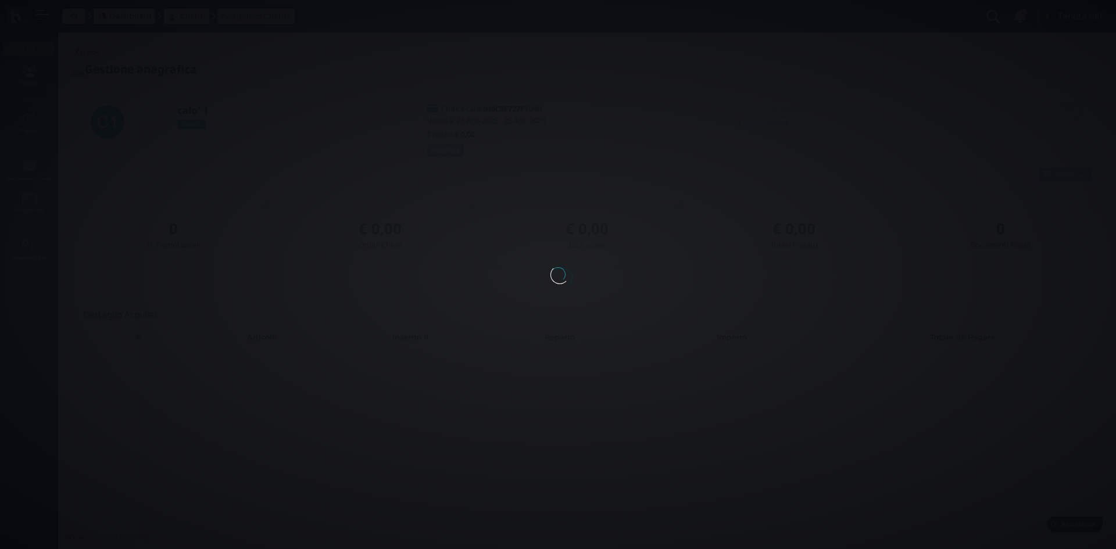
select select
type input "calo' 1"
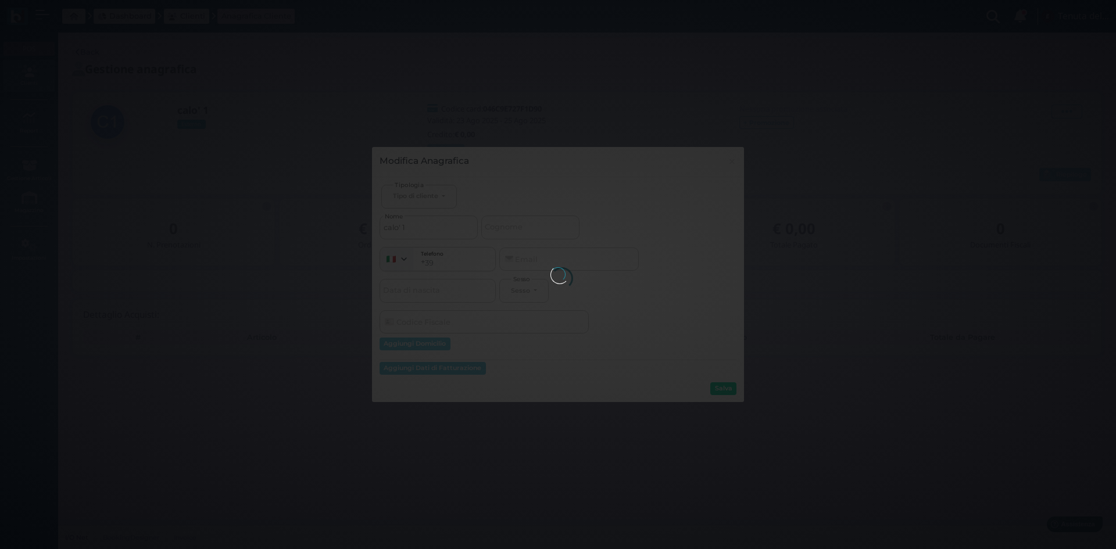
select select
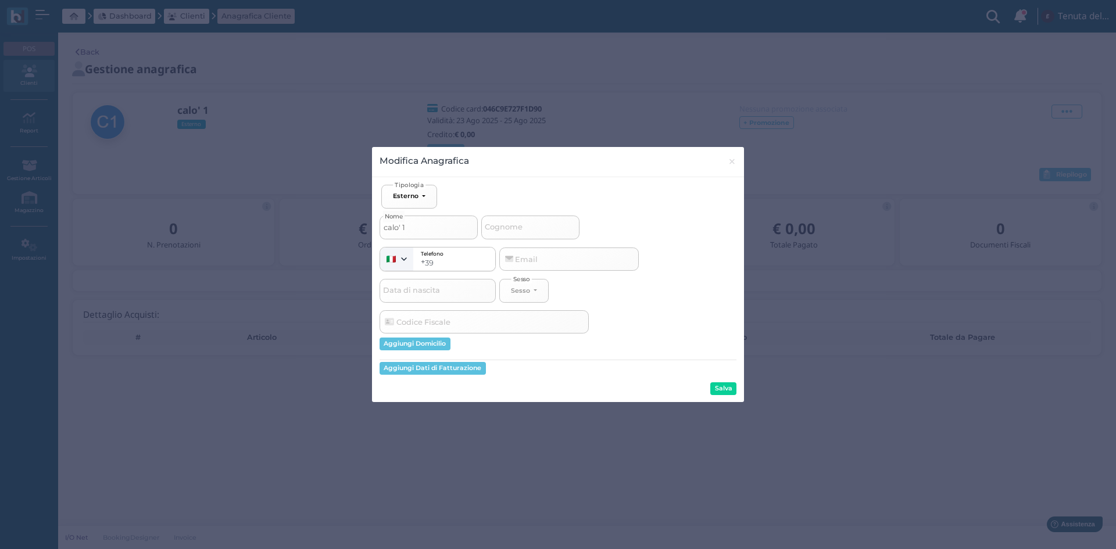
drag, startPoint x: 435, startPoint y: 229, endPoint x: 314, endPoint y: 228, distance: 120.3
click at [314, 228] on div "Modifica Anagrafica × close Ospite Esterno Hotel Dipendente Standard Dipendente…" at bounding box center [558, 274] width 1116 height 549
select select
type input "r"
select select
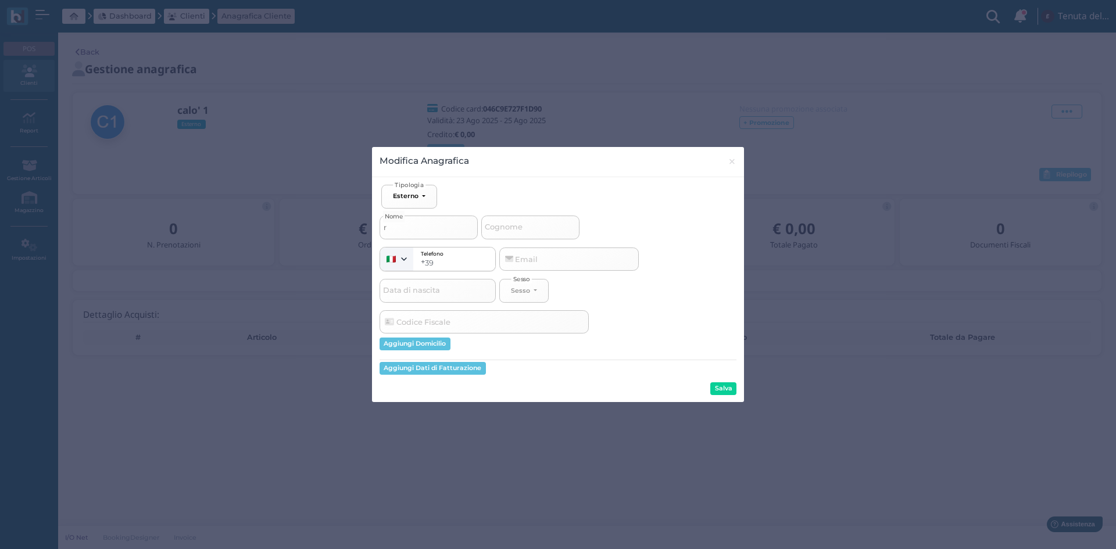
type input "ro"
select select
type input "ros"
select select
type input "ross"
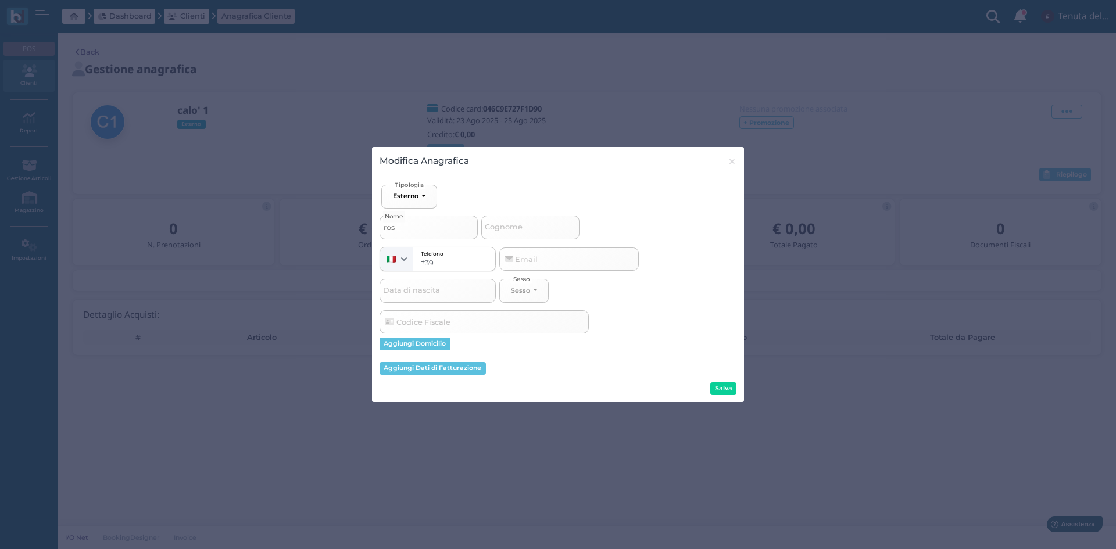
select select
type input "rosse"
select select
type input "rosset"
select select
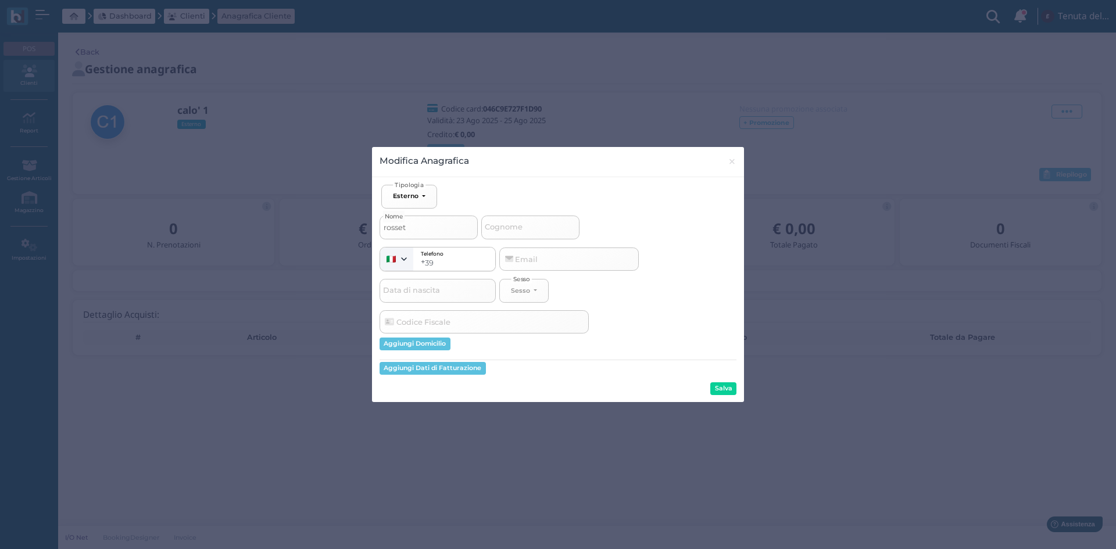
type input "rossett"
select select
type input "rossetti"
select select
type input "rossetti"
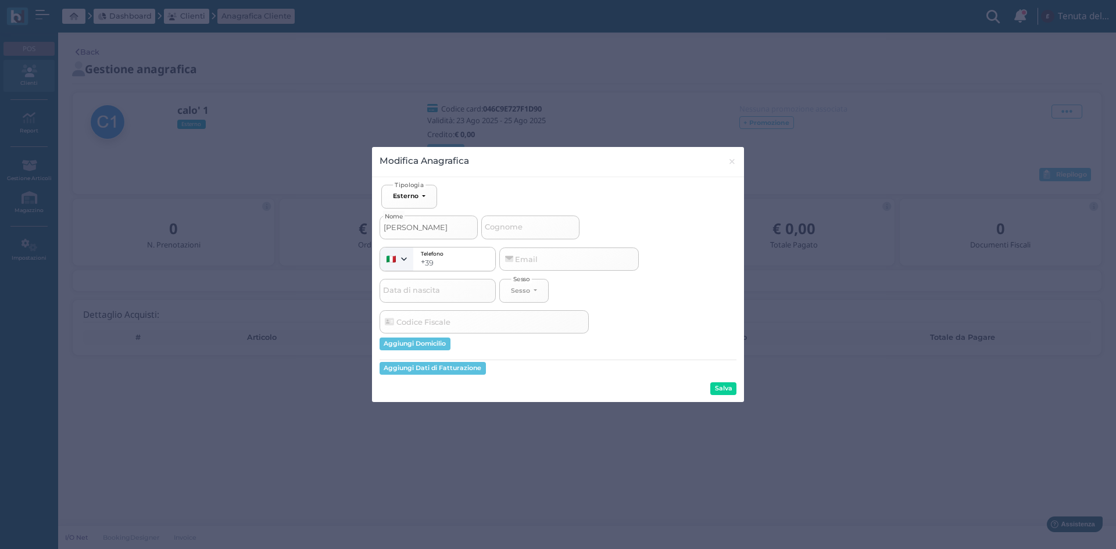
click at [523, 223] on span "Cognome" at bounding box center [503, 227] width 41 height 15
click at [523, 223] on input "Cognome" at bounding box center [530, 227] width 98 height 23
type input "r"
select select
type input "ri"
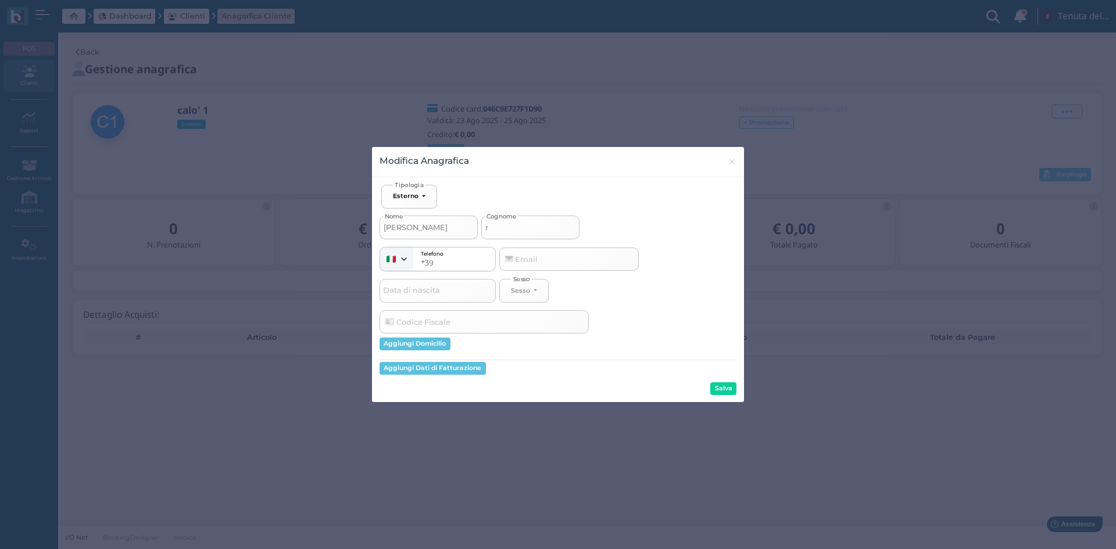
select select
type input "rif"
select select
type input "rif"
select select
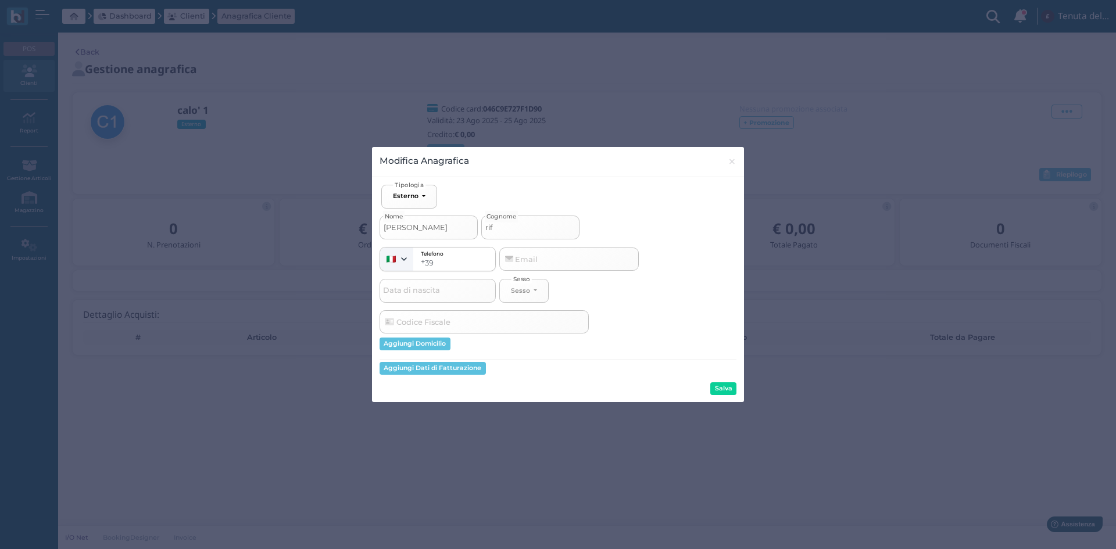
type input "rif c"
select select
type input "rif ca"
select select
type input "rif cal"
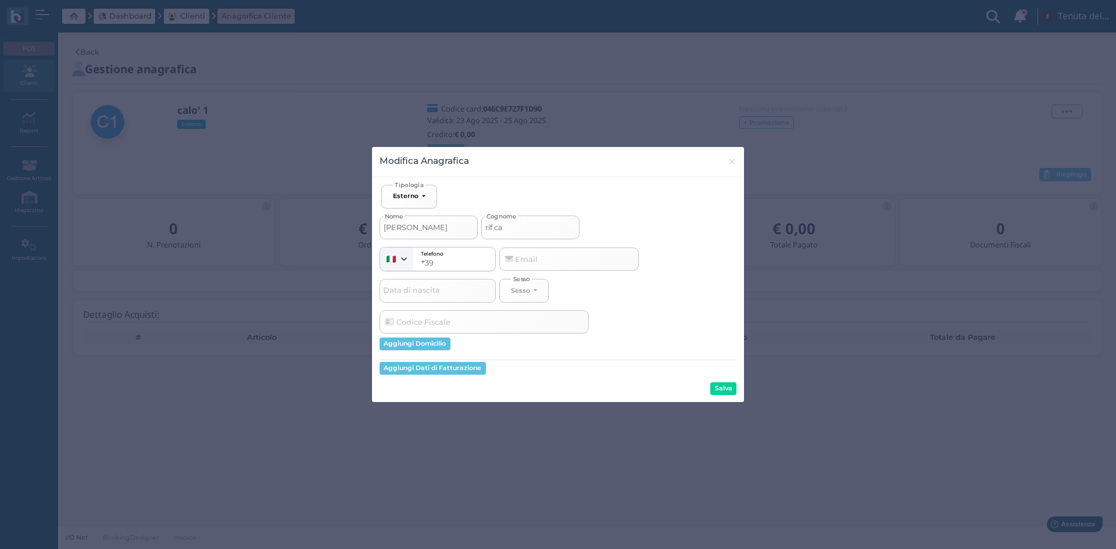
select select
type input "rif calò"
select select
type input "rif calò"
click at [712, 385] on button "Salva" at bounding box center [723, 388] width 26 height 13
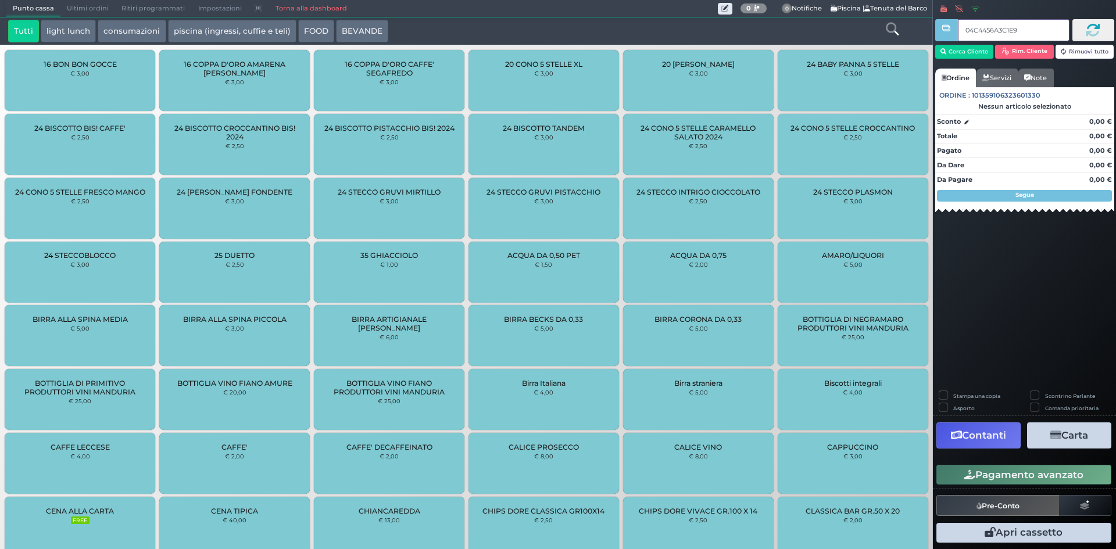
type input "04C4456A3C1E90"
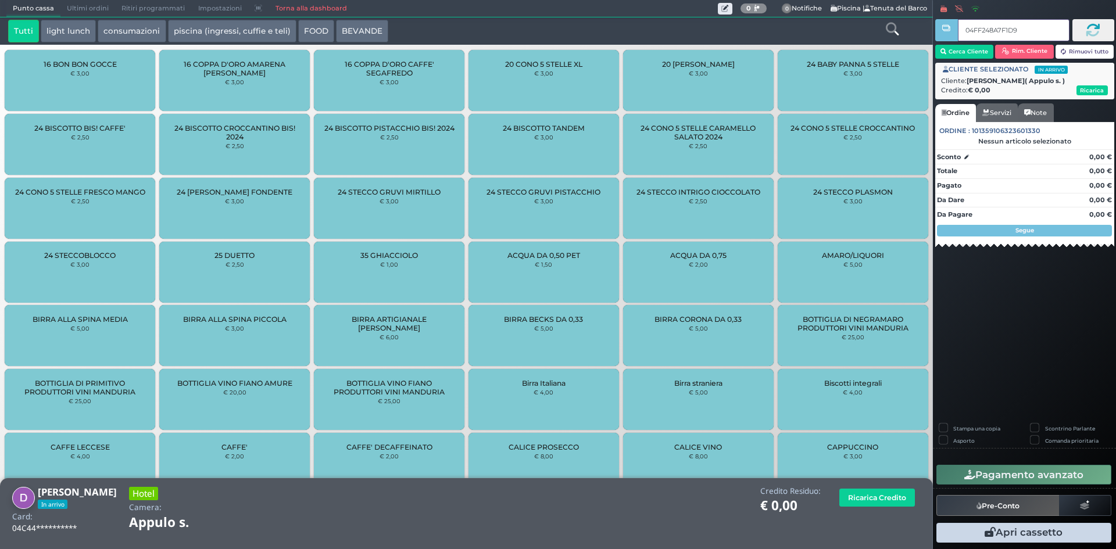
type input "04FF248A7F1D94"
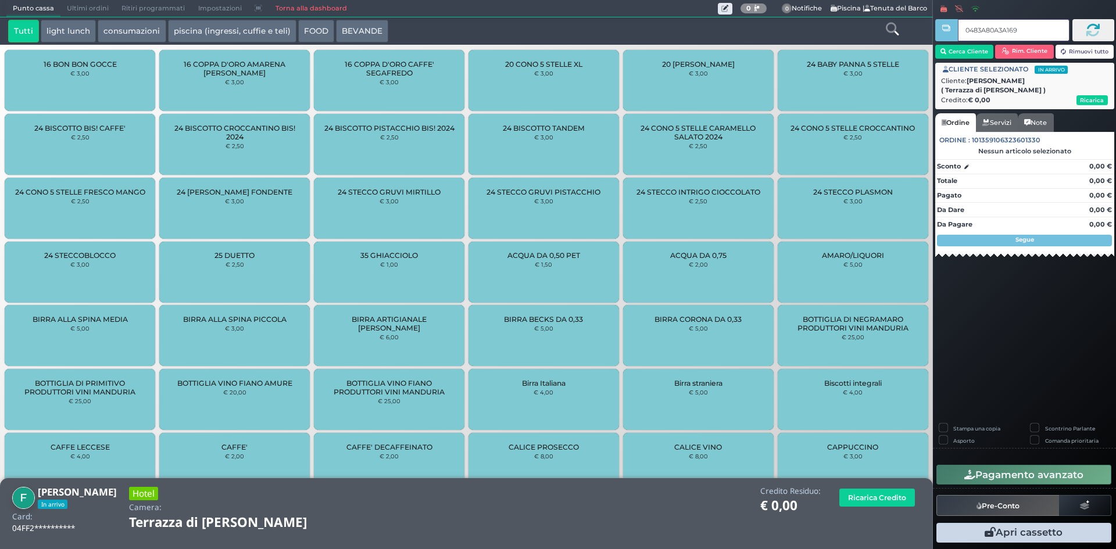
type input "0483A80A3A1691"
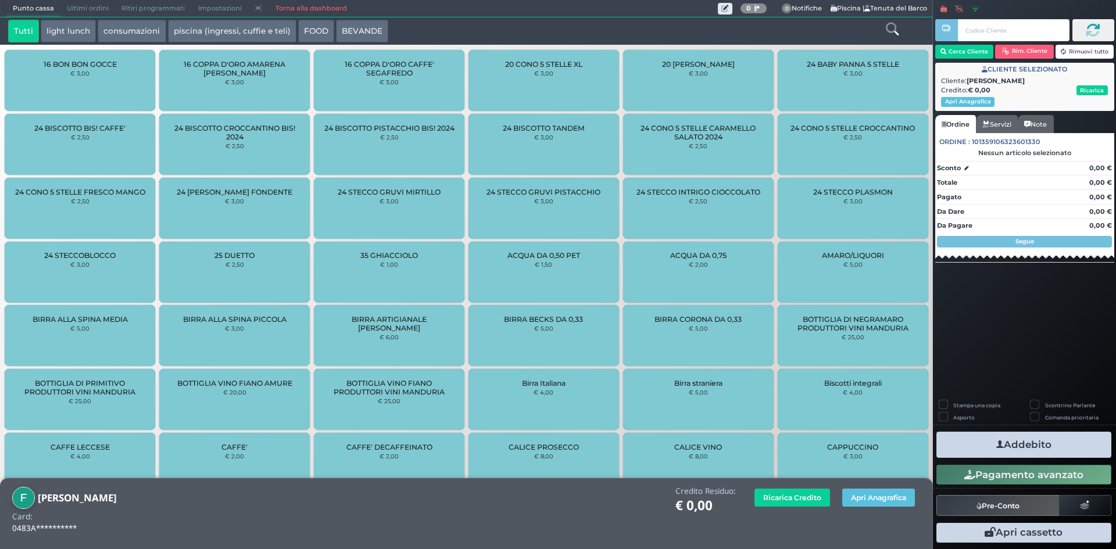
click at [890, 508] on div "Ricarica Credito Apri Anagrafica" at bounding box center [834, 497] width 173 height 21
click at [892, 497] on button "Apri Anagrafica" at bounding box center [878, 498] width 73 height 18
